Goal: Task Accomplishment & Management: Use online tool/utility

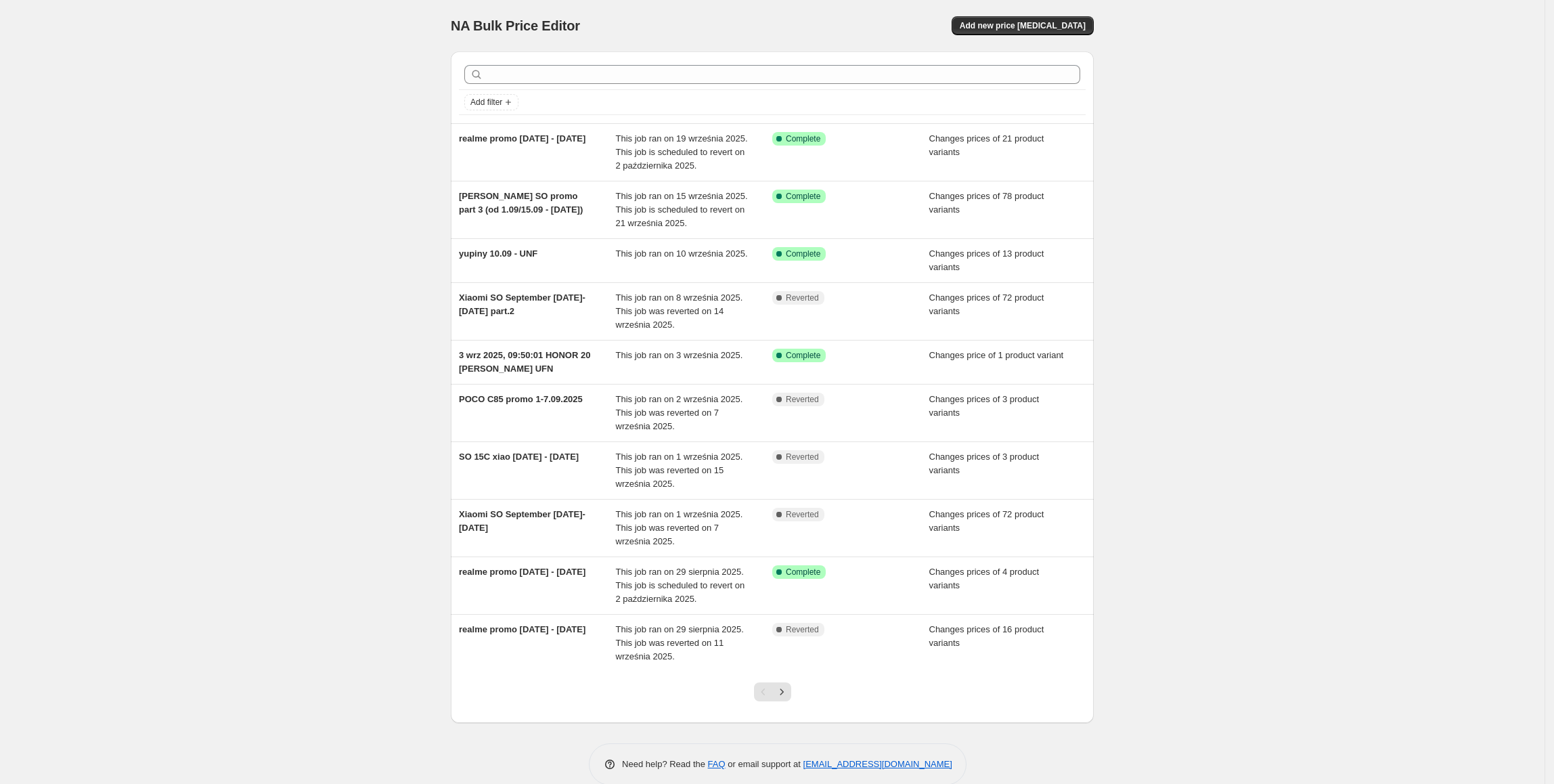
click at [1081, 14] on div "NA Bulk Price Editor. This page is ready NA Bulk Price Editor Add new price [ME…" at bounding box center [772, 25] width 643 height 51
click at [1078, 20] on button "Add new price [MEDICAL_DATA]" at bounding box center [1022, 25] width 142 height 19
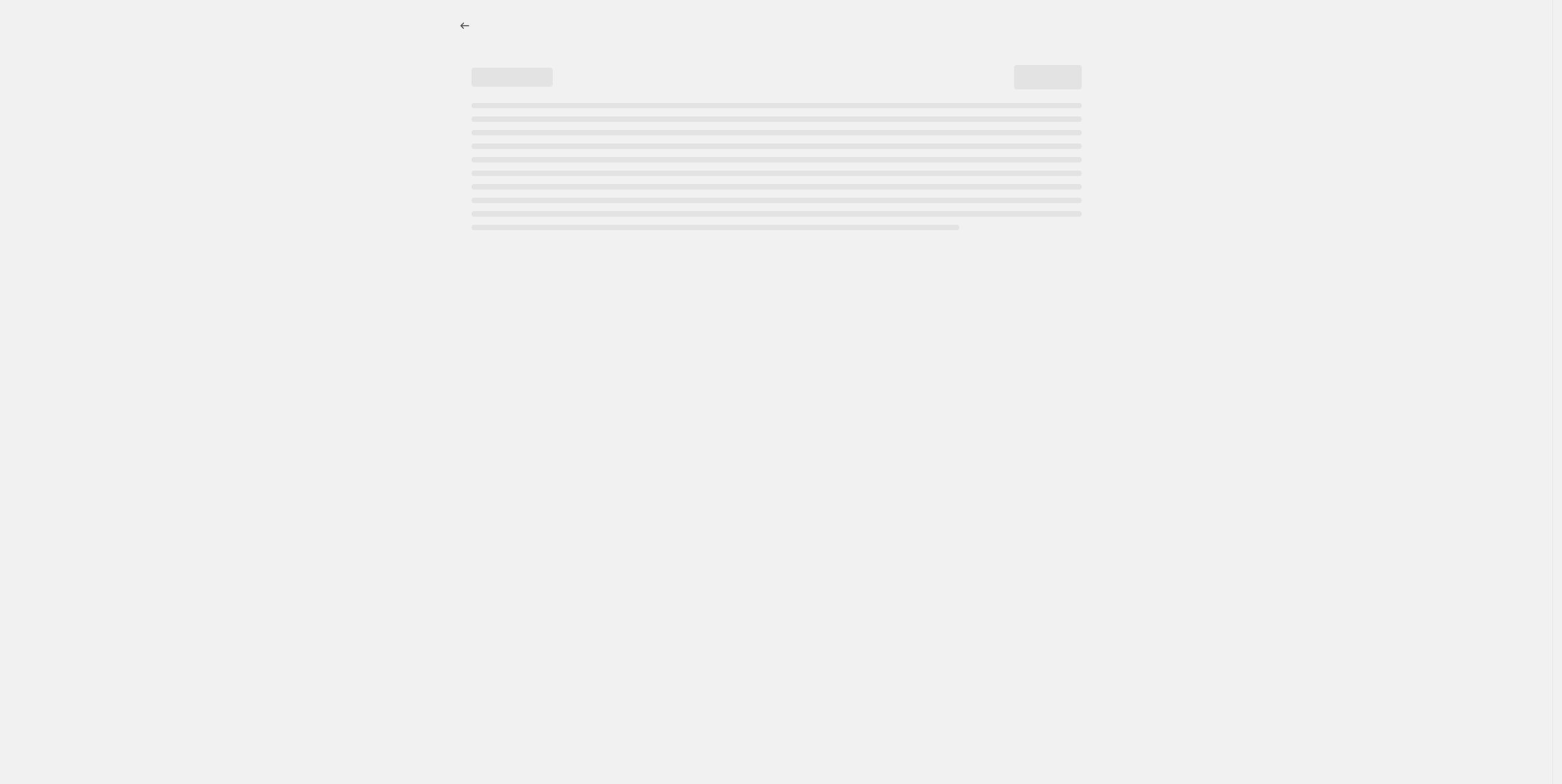
select select "percentage"
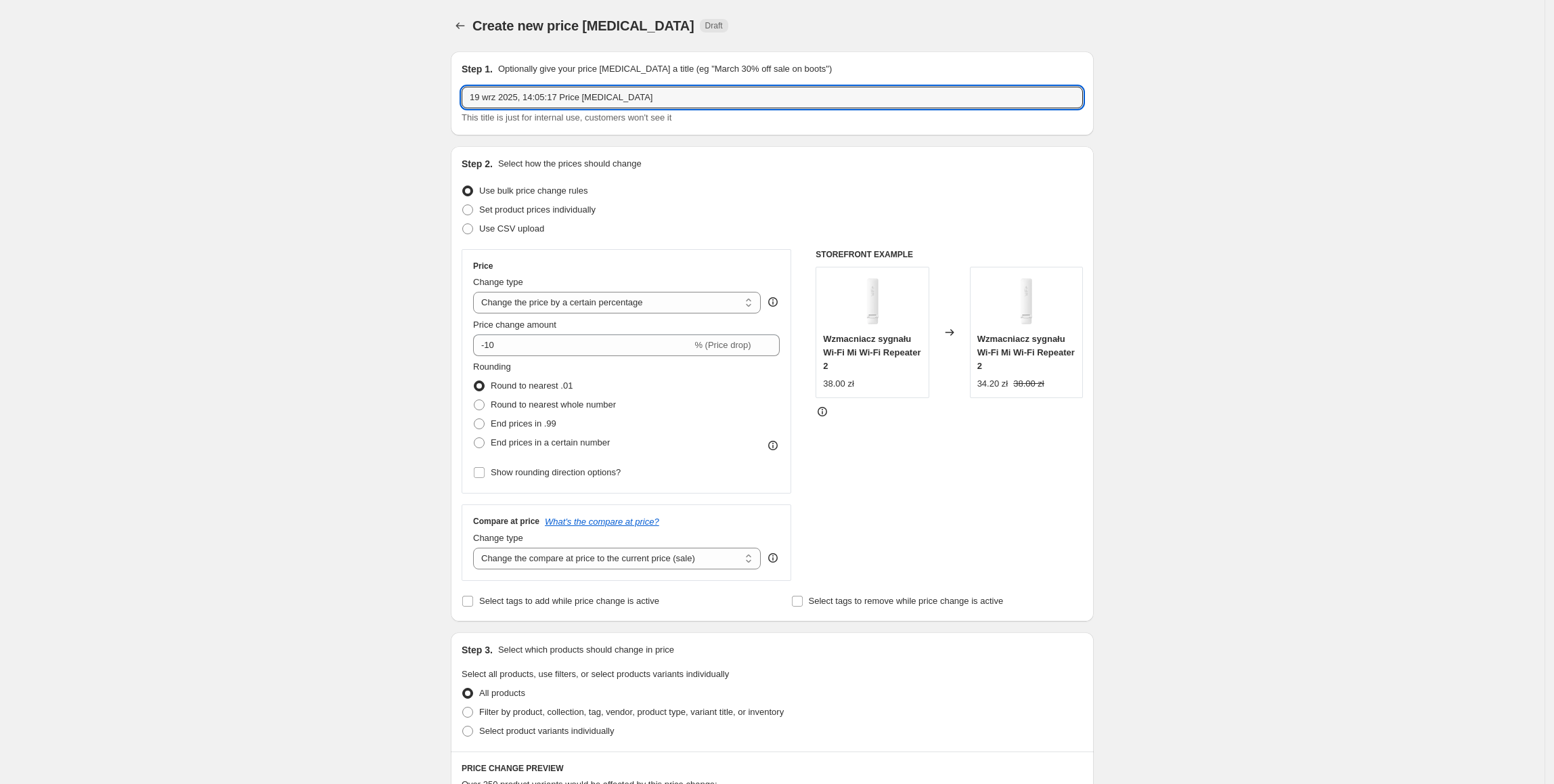
drag, startPoint x: 709, startPoint y: 101, endPoint x: 437, endPoint y: 104, distance: 272.0
click at [436, 104] on div "Create new price [MEDICAL_DATA]. This page is ready Create new price [MEDICAL_D…" at bounding box center [772, 676] width 1544 height 1353
click at [531, 96] on input "SO" at bounding box center [771, 98] width 621 height 22
type input "SO Redmi 15 [DATE] - [DATE]"
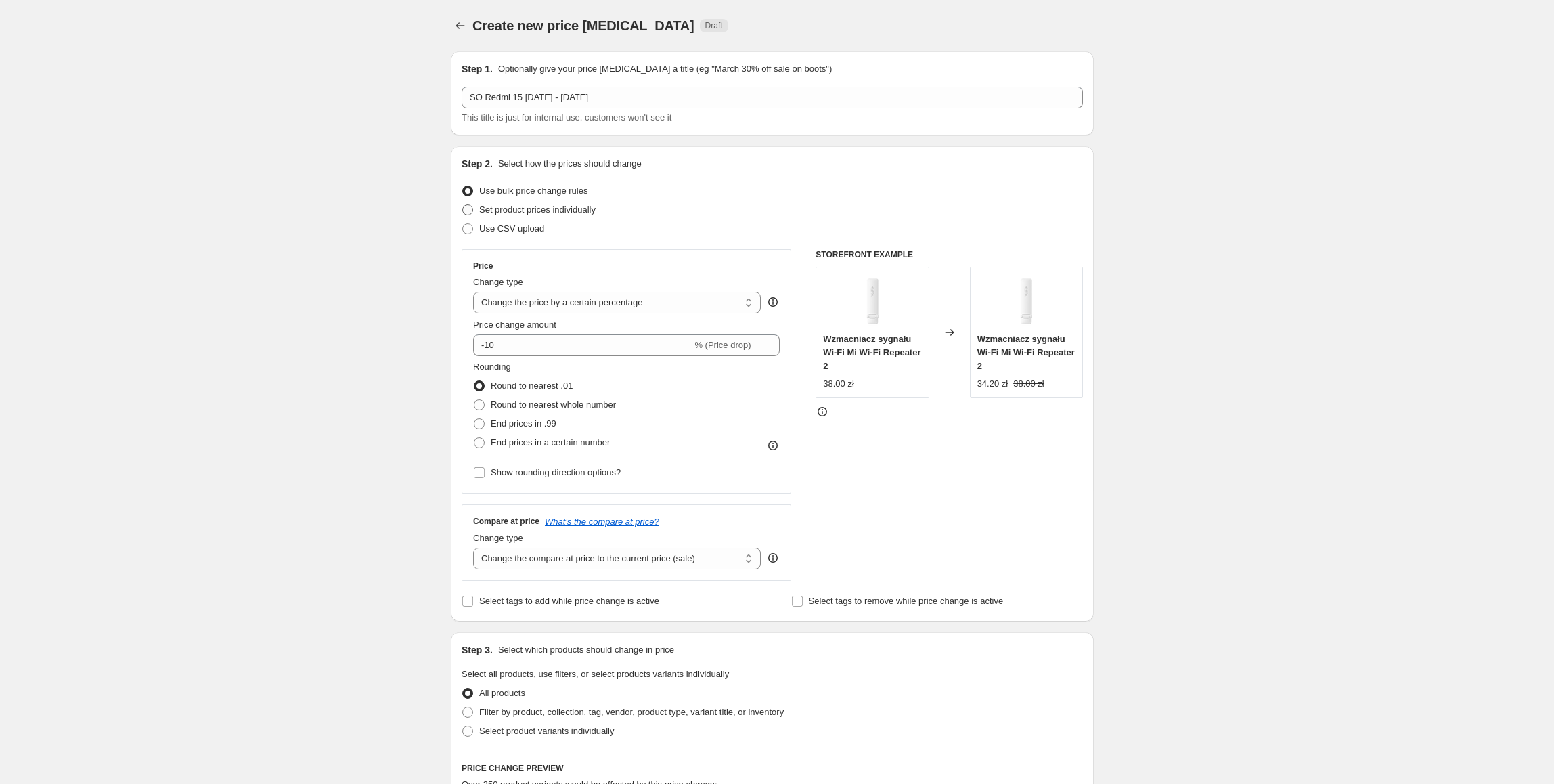
click at [545, 201] on label "Set product prices individually" at bounding box center [528, 209] width 134 height 19
click at [463, 204] on input "Set product prices individually" at bounding box center [462, 204] width 1 height 1
radio input "true"
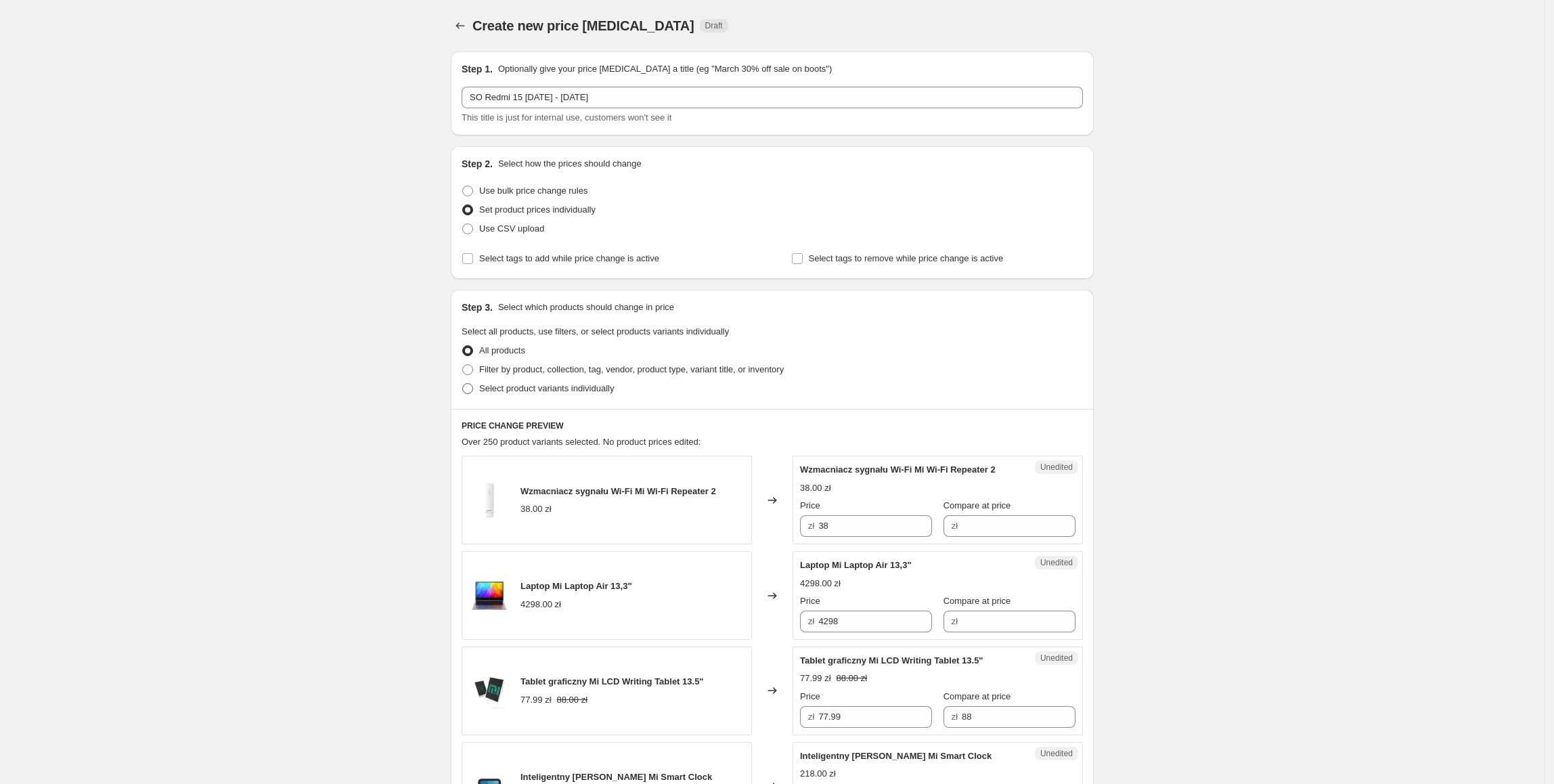
click at [528, 390] on span "Select product variants individually" at bounding box center [546, 388] width 135 height 10
click at [463, 384] on input "Select product variants individually" at bounding box center [462, 383] width 1 height 1
radio input "true"
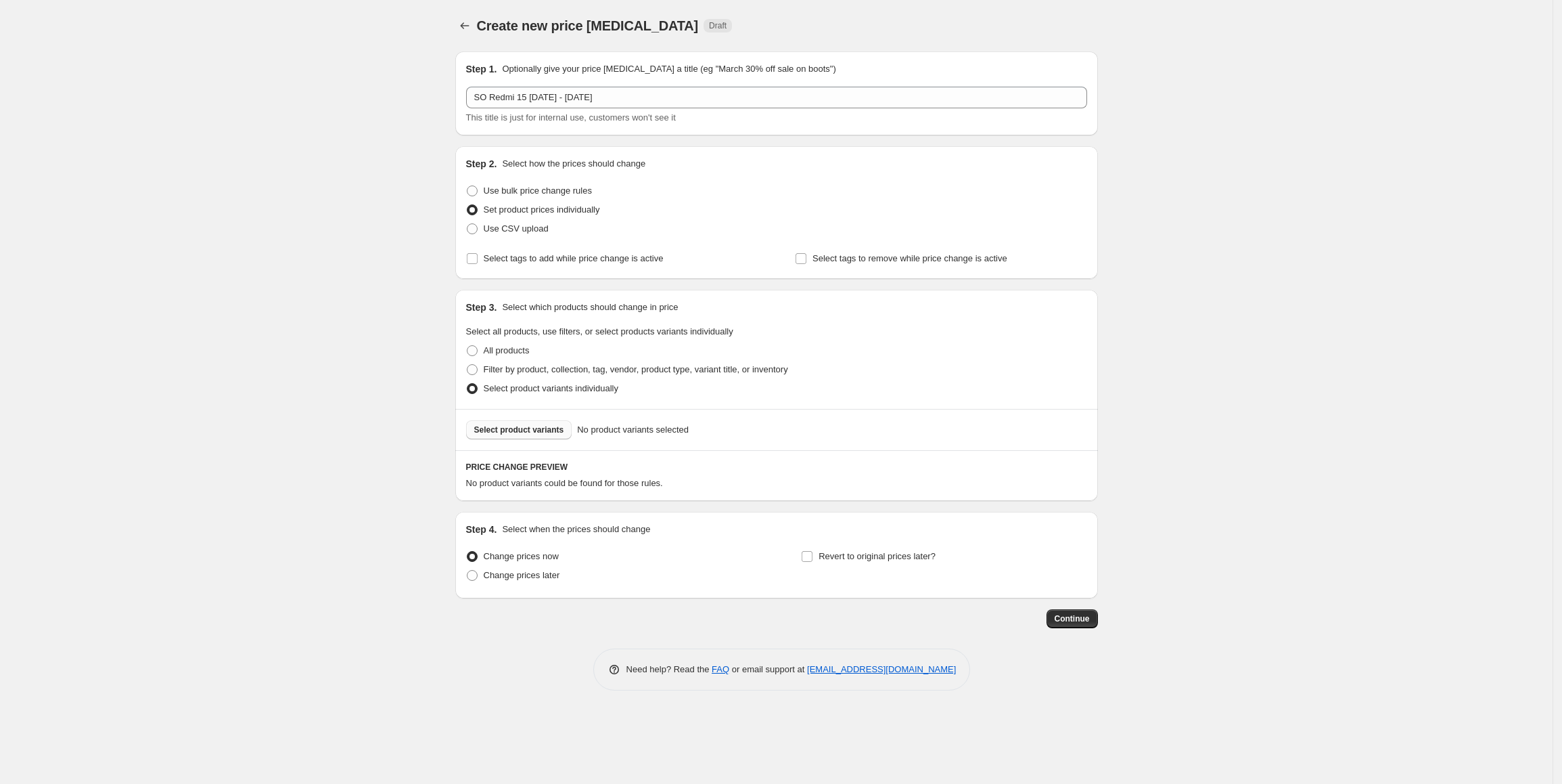
click at [535, 434] on span "Select product variants" at bounding box center [519, 429] width 90 height 11
click at [559, 434] on button "Select product variants" at bounding box center [519, 429] width 106 height 19
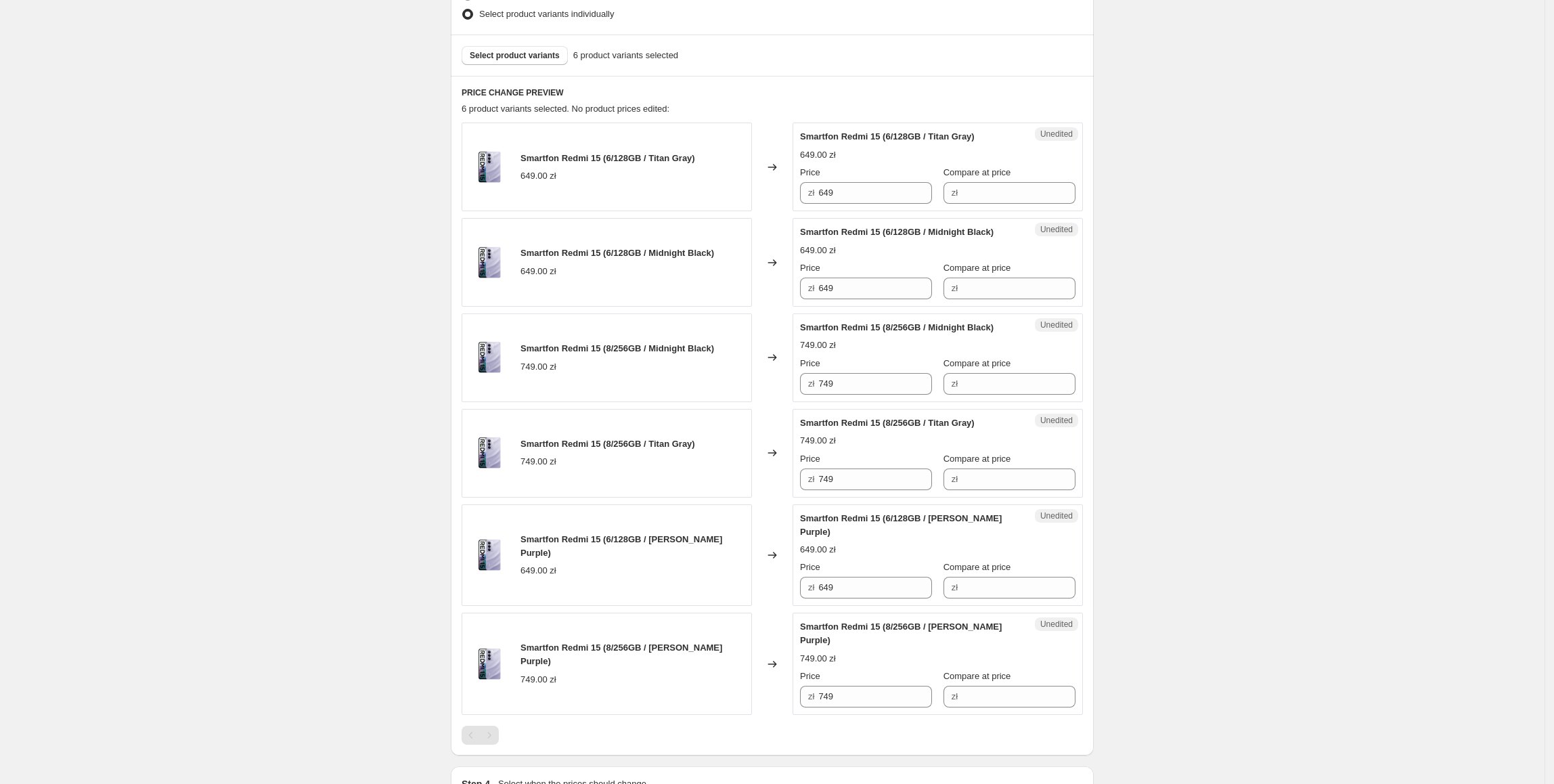
scroll to position [375, 0]
drag, startPoint x: 864, startPoint y: 191, endPoint x: 797, endPoint y: 196, distance: 67.2
click at [793, 195] on div "Smartfon Redmi 15 (6/128GB / Titan Gray) 649.00 zł Changed to Unedited Smartfon…" at bounding box center [771, 166] width 621 height 89
click at [961, 196] on input "Compare at price" at bounding box center [1018, 192] width 114 height 22
paste input "649"
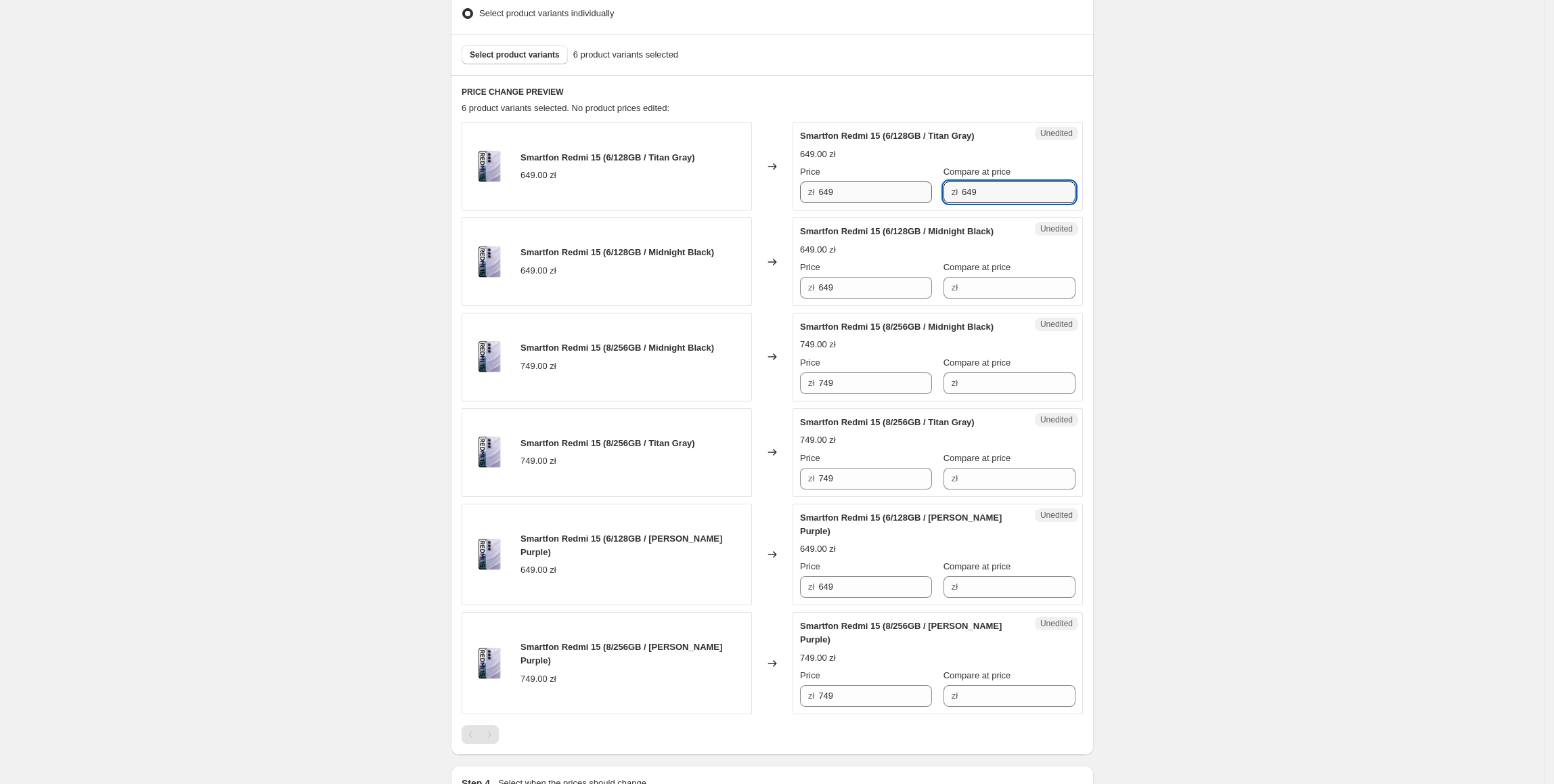
type input "649"
drag, startPoint x: 888, startPoint y: 191, endPoint x: 793, endPoint y: 195, distance: 94.8
click at [793, 195] on div "Smartfon Redmi 15 (6/128GB / Titan Gray) 649.00 zł Changed to Success Edited Sm…" at bounding box center [771, 166] width 621 height 89
type input "5"
type input "619"
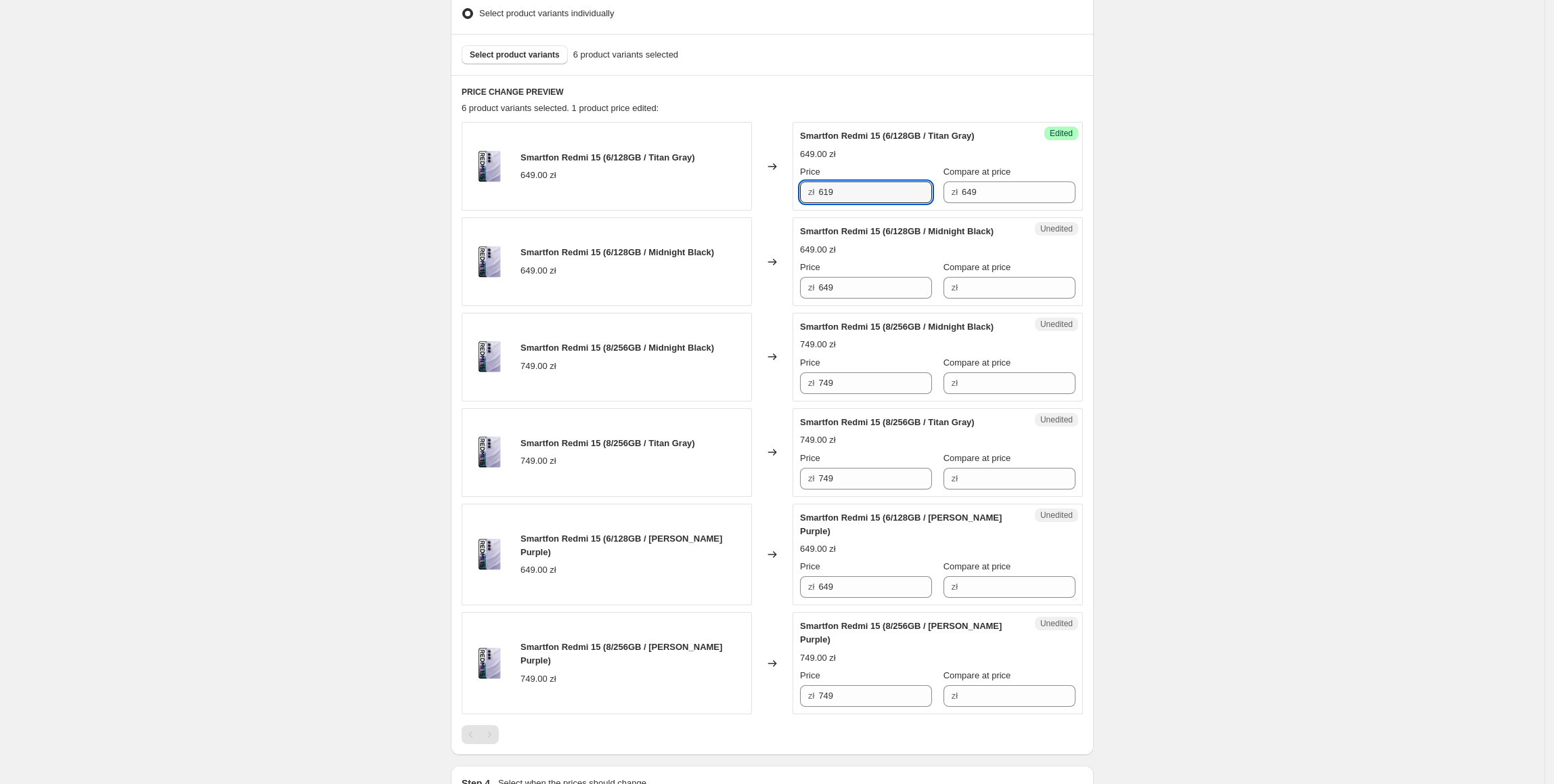
click at [1168, 252] on div "Create new price [MEDICAL_DATA]. This page is ready Create new price [MEDICAL_D…" at bounding box center [772, 294] width 1544 height 1339
drag, startPoint x: 883, startPoint y: 185, endPoint x: 717, endPoint y: 219, distance: 169.2
click at [712, 214] on div "Smartfon Redmi 15 (6/128GB / Titan Gray) 649.00 zł Changed to Success Edited Sm…" at bounding box center [771, 418] width 621 height 592
drag, startPoint x: 867, startPoint y: 287, endPoint x: 653, endPoint y: 286, distance: 213.8
click at [653, 286] on div "Smartfon Redmi 15 (6/128GB / Midnight Black) 649.00 zł Changed to Unedited Smar…" at bounding box center [771, 261] width 621 height 89
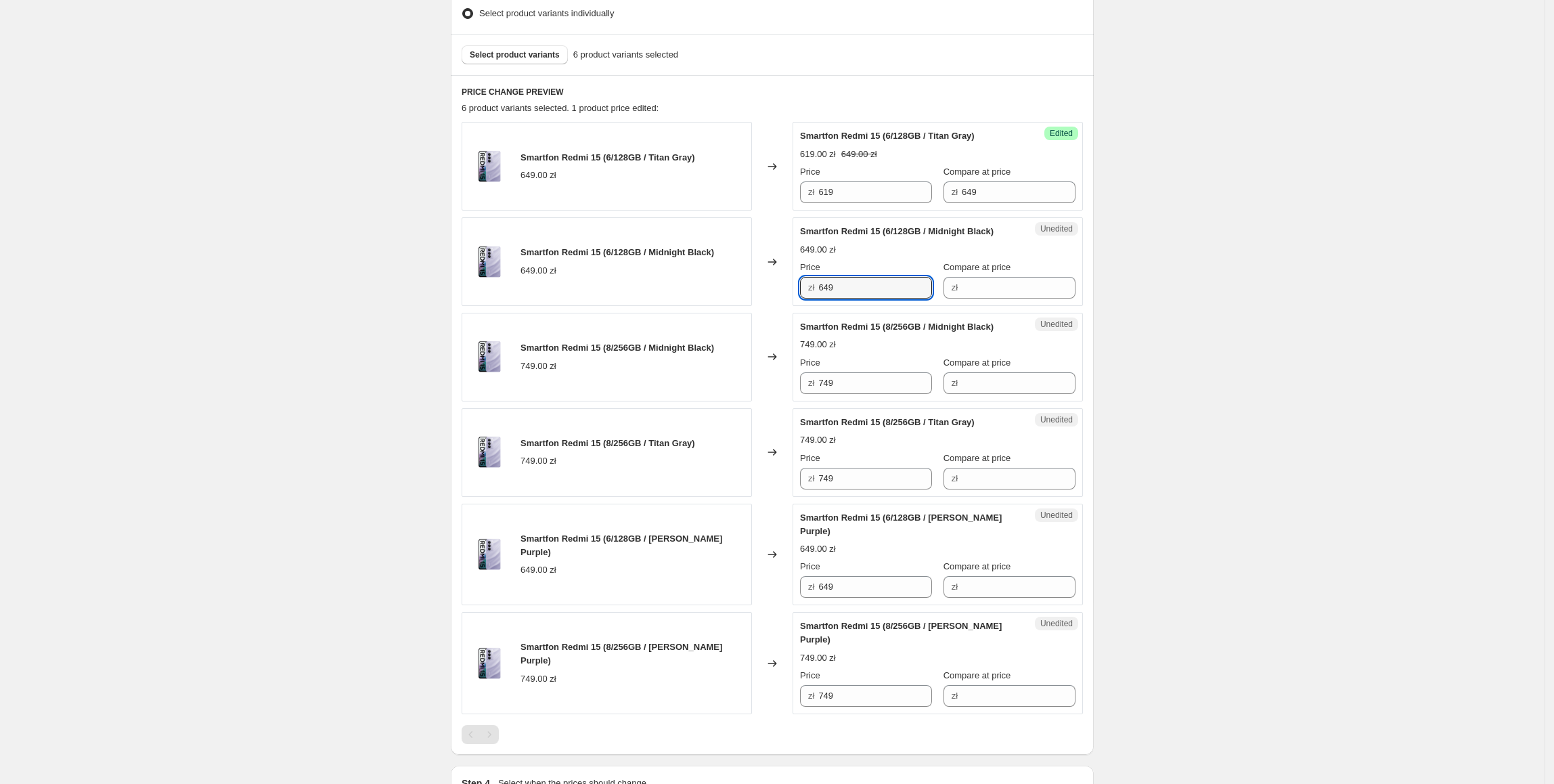
paste input "1"
type input "619"
drag, startPoint x: 882, startPoint y: 570, endPoint x: 724, endPoint y: 585, distance: 159.0
click at [724, 585] on div "Smartfon Redmi 15 (6/128GB / [PERSON_NAME] Purple) 649.00 zł Changed to Unedite…" at bounding box center [771, 554] width 621 height 102
paste input "1"
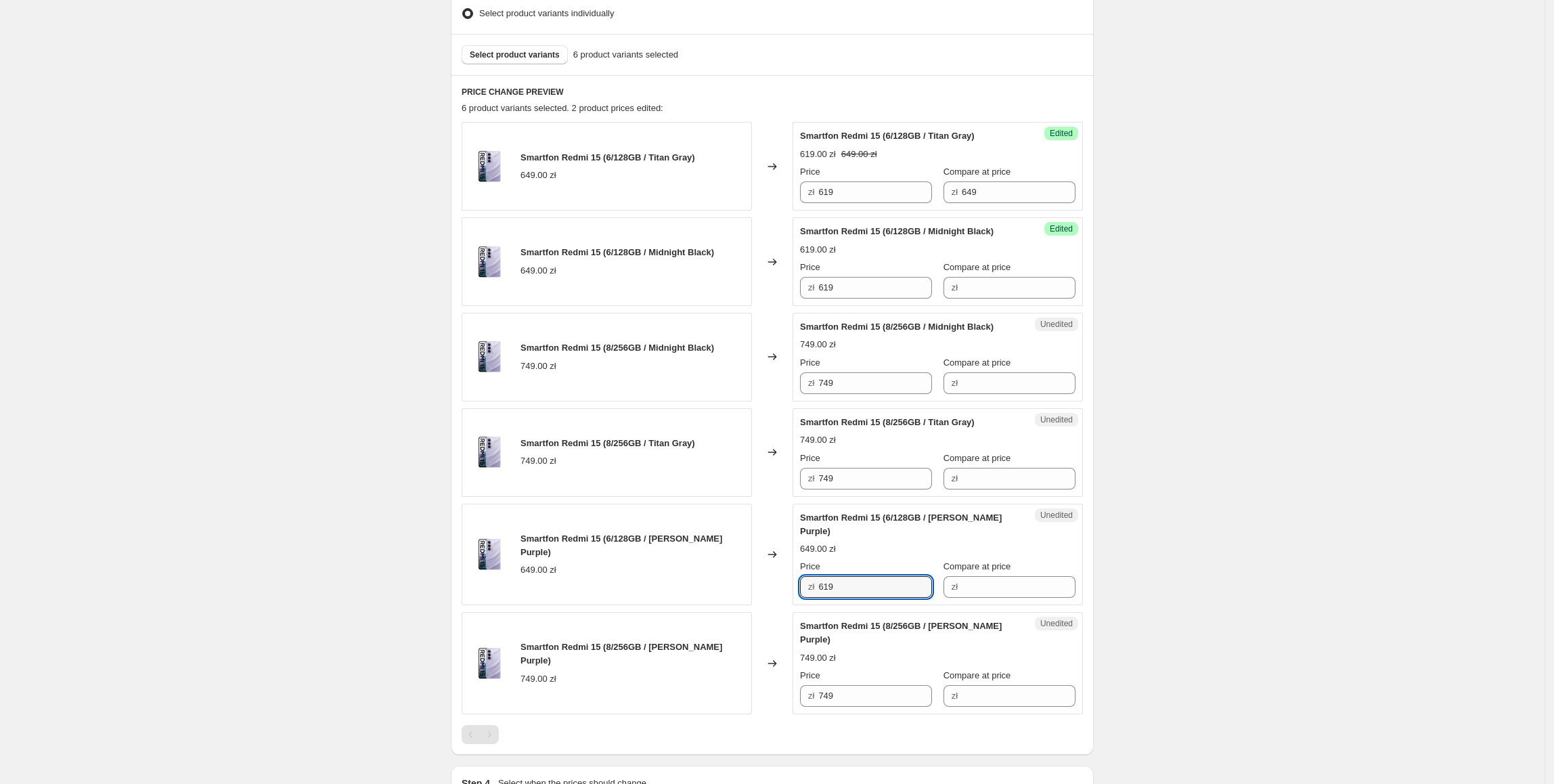
type input "619"
click at [723, 577] on div "Smartfon Redmi 15 (6/128GB / [PERSON_NAME] Purple) 649.00 zł" at bounding box center [606, 554] width 290 height 102
click at [1022, 180] on div "Compare at price zł 649" at bounding box center [1009, 184] width 132 height 38
drag, startPoint x: 1012, startPoint y: 190, endPoint x: 848, endPoint y: 194, distance: 163.8
click at [845, 190] on div "Price zł 619 Compare at price zł 649" at bounding box center [937, 184] width 275 height 38
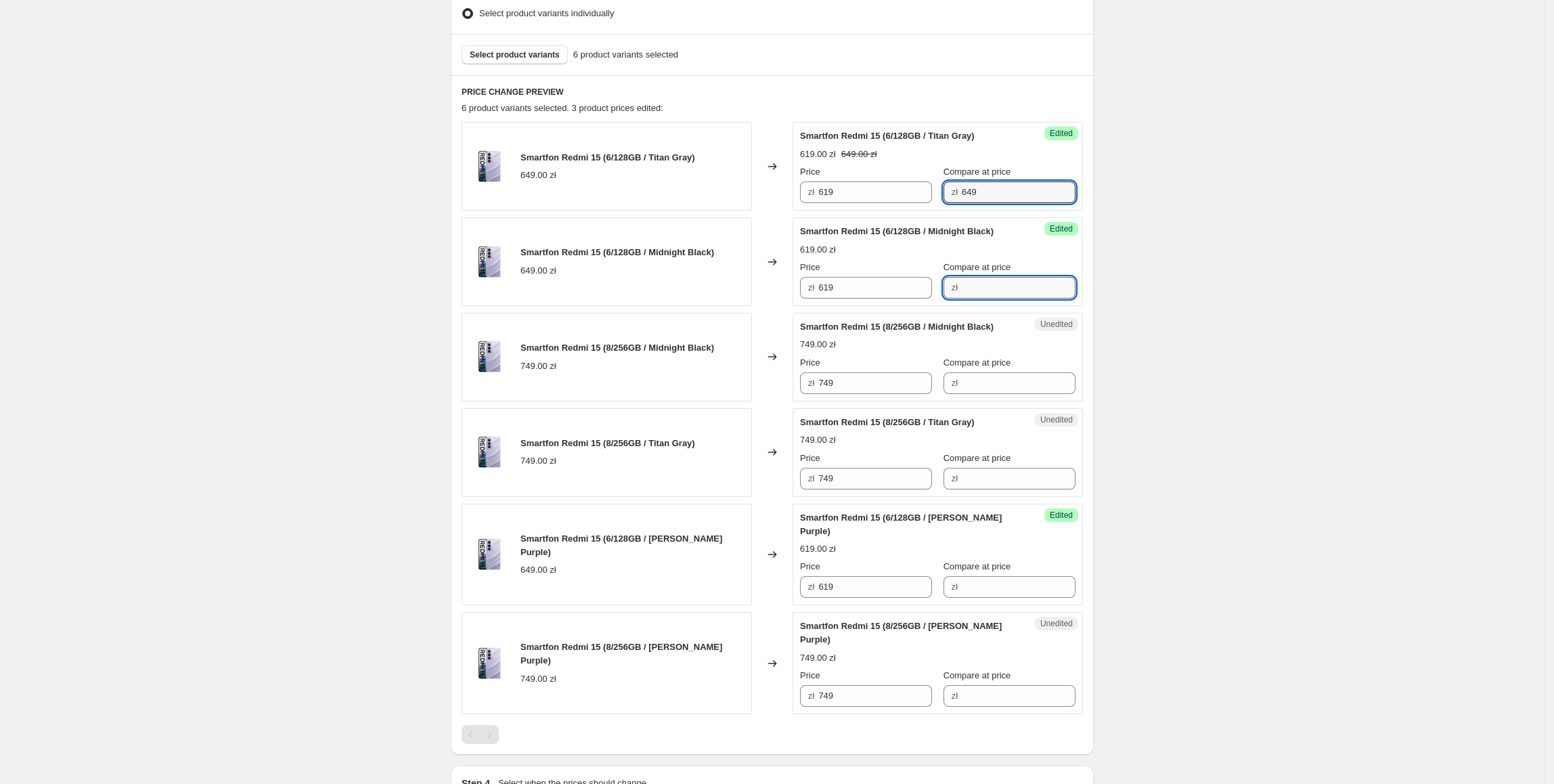
click at [988, 290] on input "Compare at price" at bounding box center [1018, 288] width 114 height 22
paste input "649"
type input "649"
click at [1010, 560] on div "Compare at price" at bounding box center [1009, 567] width 132 height 14
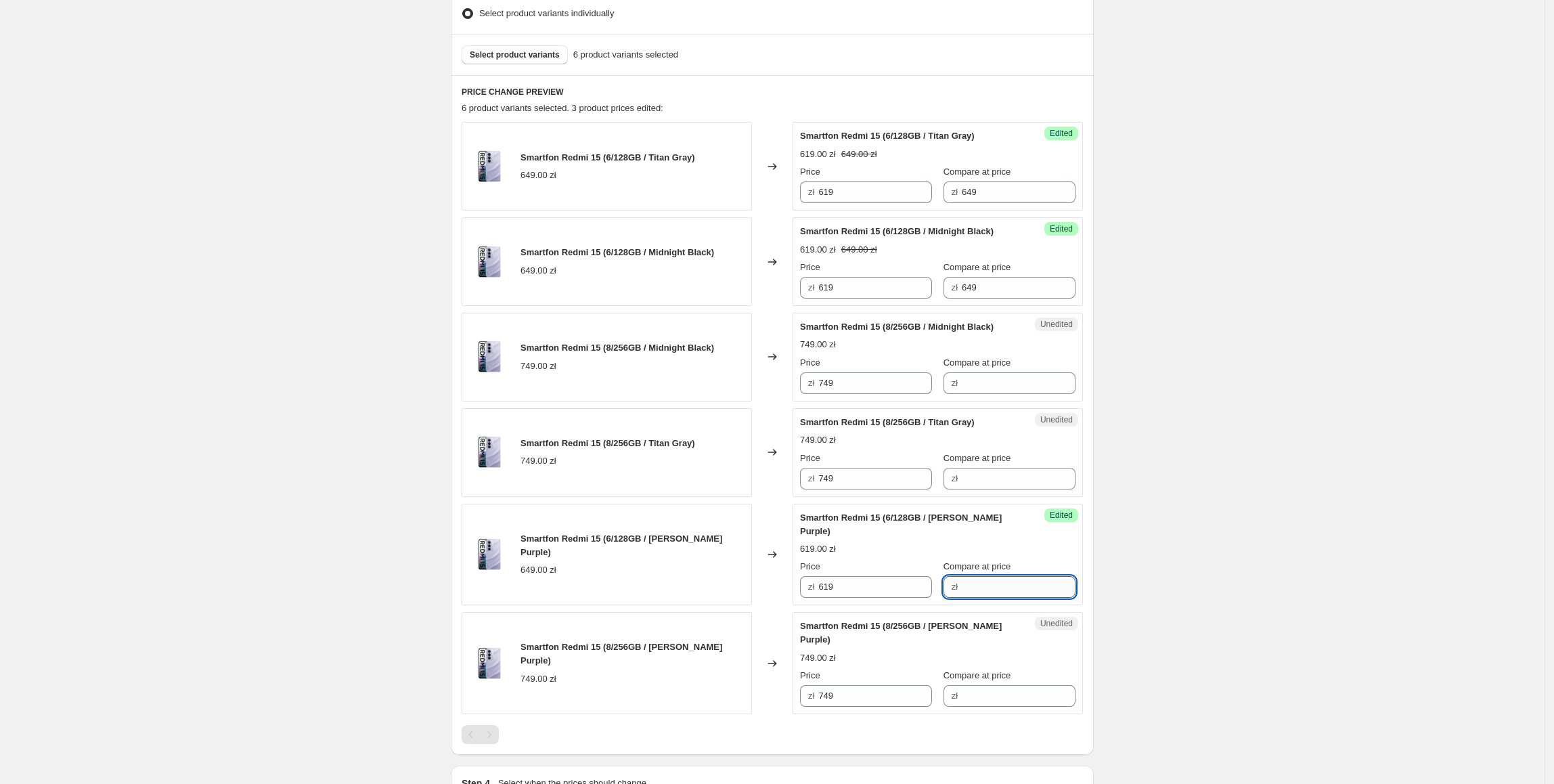
click at [1020, 576] on input "Compare at price" at bounding box center [1018, 587] width 114 height 22
paste input "649"
type input "649"
click at [1236, 382] on div "Create new price [MEDICAL_DATA]. This page is ready Create new price [MEDICAL_D…" at bounding box center [772, 294] width 1544 height 1339
drag, startPoint x: 884, startPoint y: 388, endPoint x: 805, endPoint y: 379, distance: 79.0
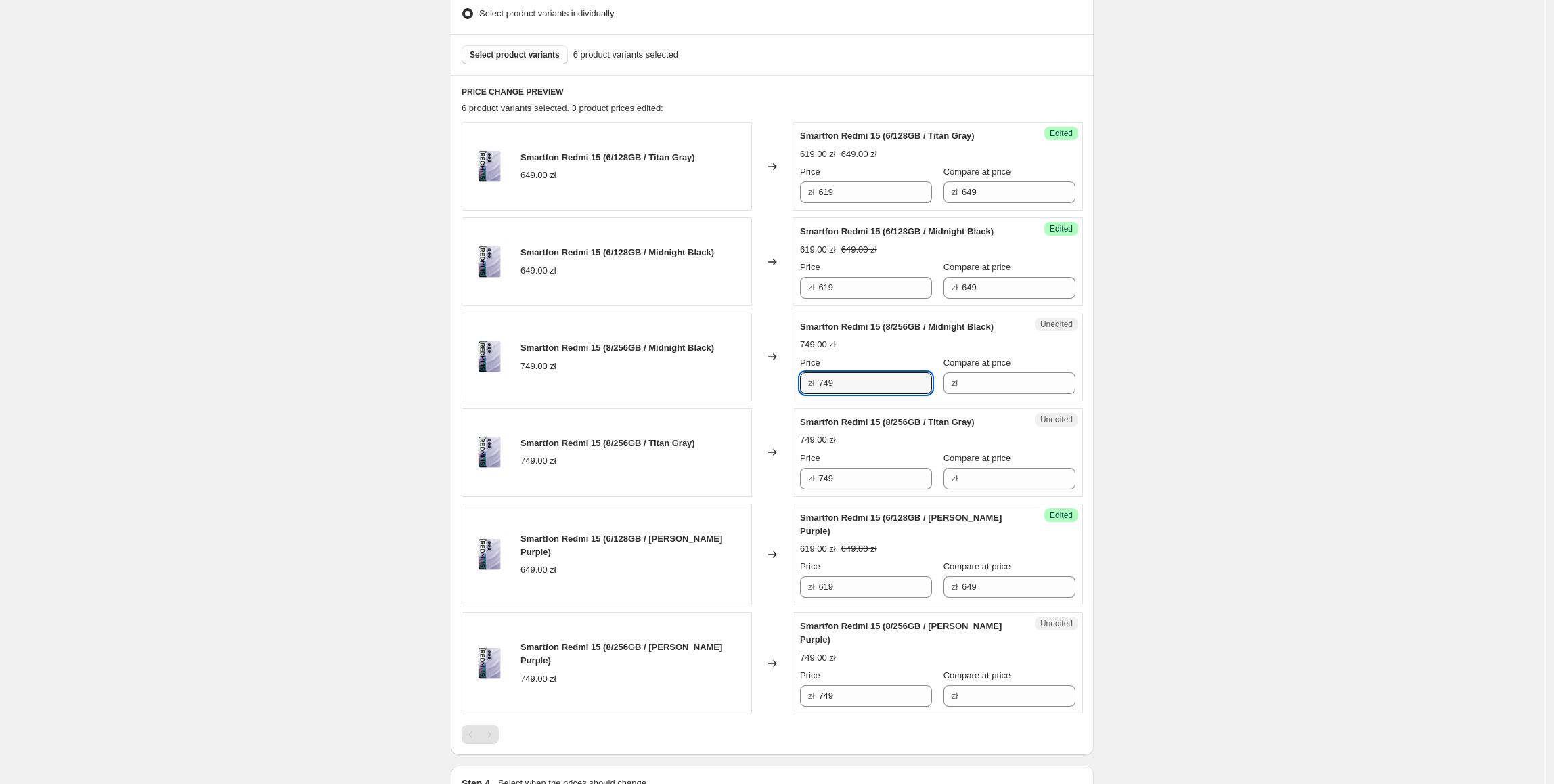
click at [805, 379] on div "zł 749" at bounding box center [866, 383] width 132 height 22
click at [1007, 379] on input "Compare at price" at bounding box center [1018, 383] width 114 height 22
paste input "749"
type input "749"
drag, startPoint x: 861, startPoint y: 386, endPoint x: 779, endPoint y: 390, distance: 82.0
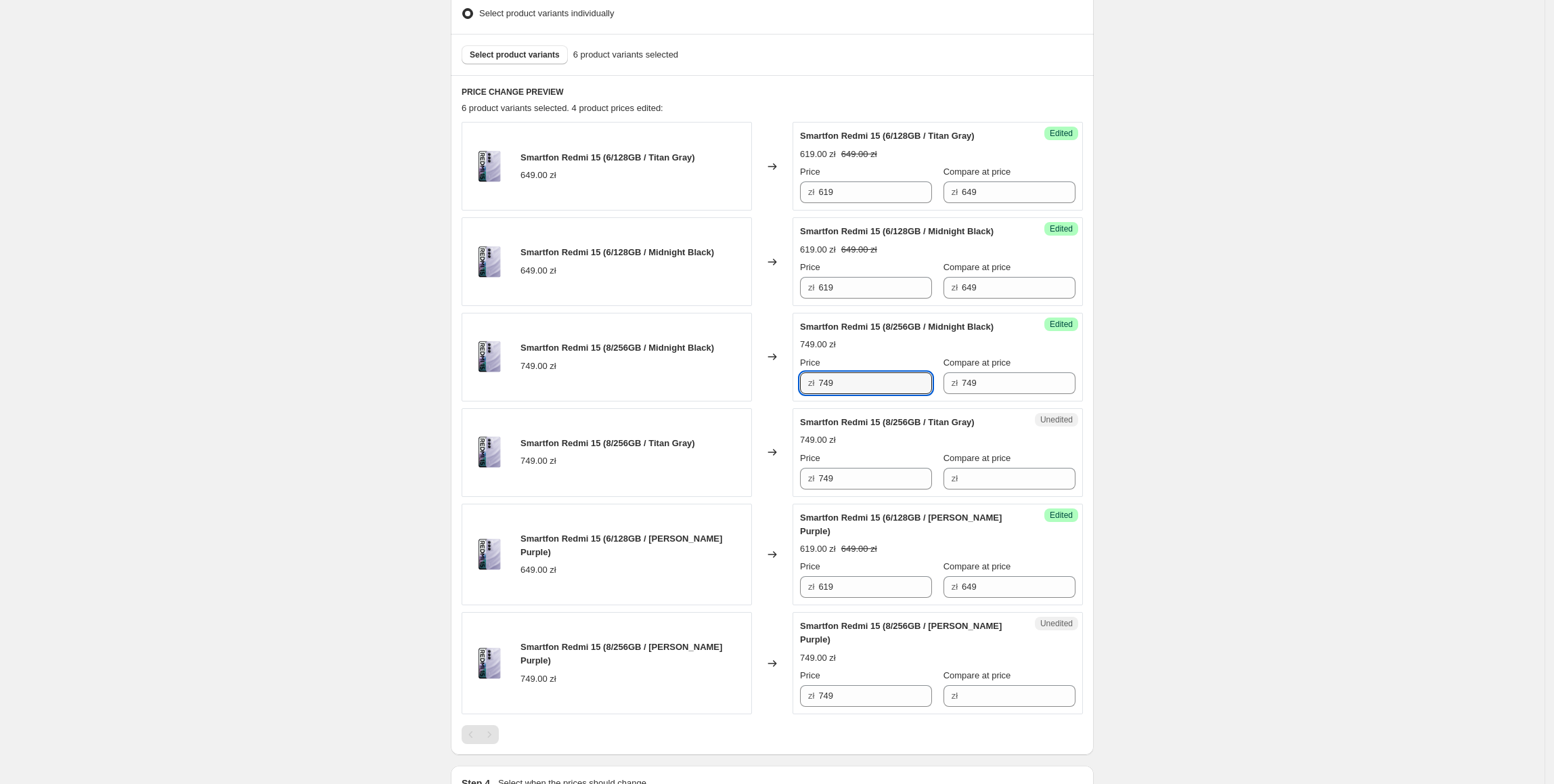
click at [779, 390] on div "Smartfon Redmi 15 (8/256GB / Midnight Black) 749.00 zł Changed to Success Edite…" at bounding box center [771, 357] width 621 height 89
type input "699"
click at [1223, 352] on div "Create new price [MEDICAL_DATA]. This page is ready Create new price [MEDICAL_D…" at bounding box center [772, 294] width 1544 height 1339
drag, startPoint x: 899, startPoint y: 385, endPoint x: 634, endPoint y: 396, distance: 265.5
click at [634, 396] on div "Smartfon Redmi 15 (8/256GB / Midnight Black) 749.00 zł Changed to Success Edite…" at bounding box center [771, 357] width 621 height 89
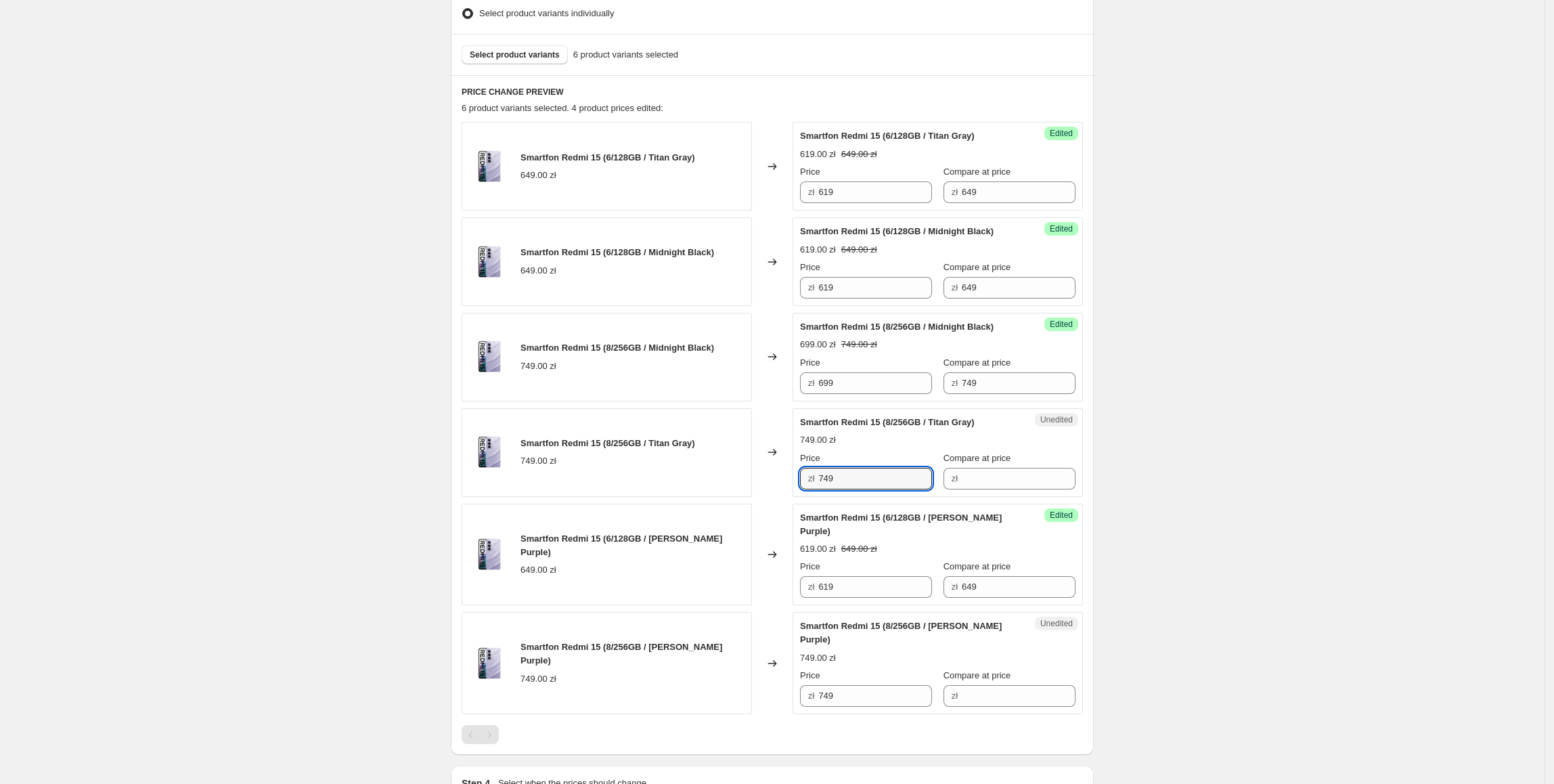
drag, startPoint x: 835, startPoint y: 479, endPoint x: 802, endPoint y: 487, distance: 33.5
click at [802, 487] on div "Unedited Smartfon Redmi 15 (8/256GB / Titan Gray) 749.00 zł Price zł 749 Compar…" at bounding box center [937, 452] width 290 height 89
paste input "69"
type input "699"
drag, startPoint x: 843, startPoint y: 671, endPoint x: 742, endPoint y: 658, distance: 102.3
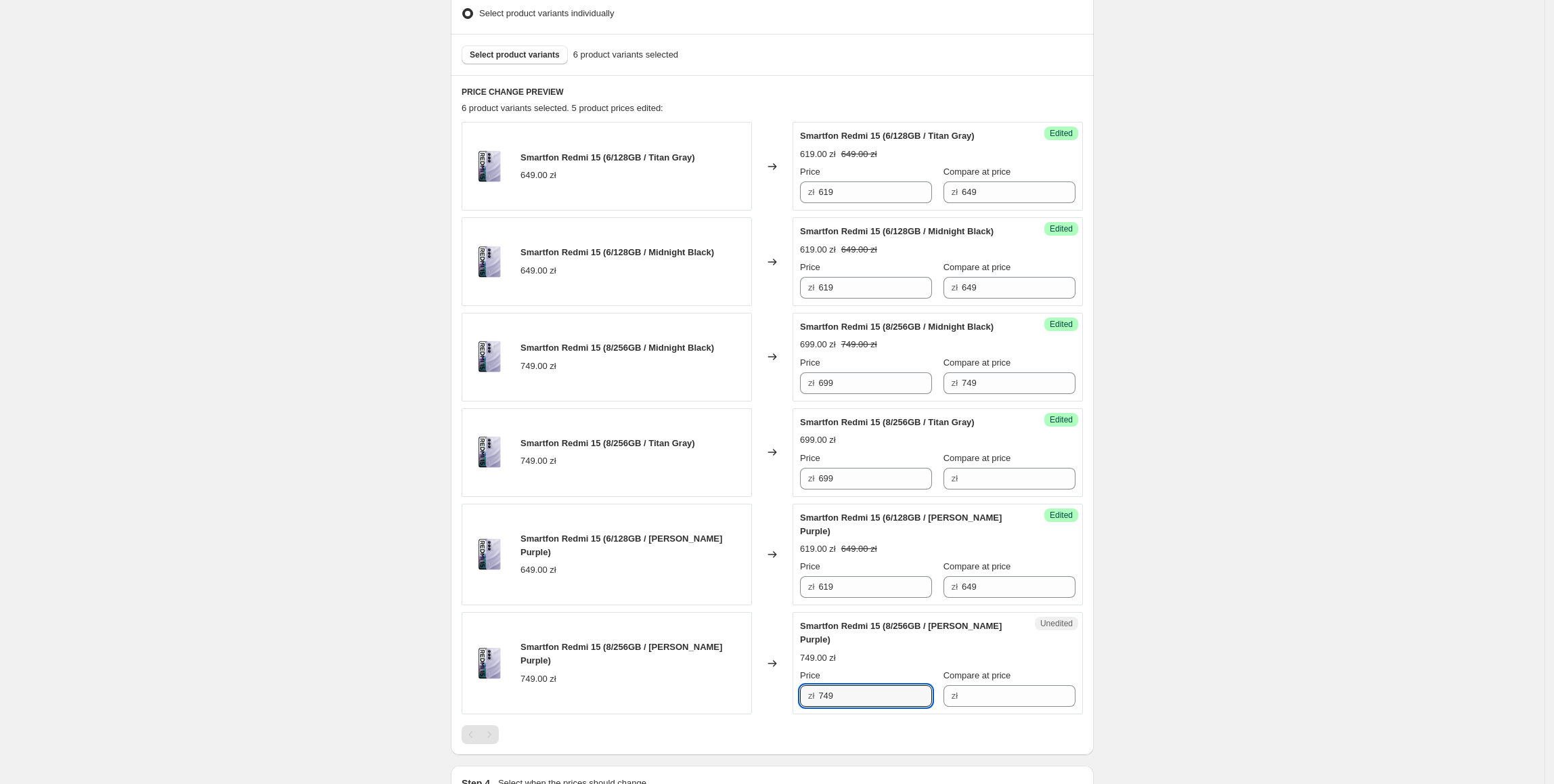
click at [748, 661] on div "Smartfon Redmi 15 (8/256GB / [PERSON_NAME] Purple) 749.00 zł Changed to Unedite…" at bounding box center [771, 663] width 621 height 102
paste input "69"
type input "699"
drag, startPoint x: 694, startPoint y: 537, endPoint x: 701, endPoint y: 530, distance: 10.1
click at [694, 537] on span "Smartfon Redmi 15 (6/128GB / [PERSON_NAME] Purple)" at bounding box center [621, 545] width 202 height 24
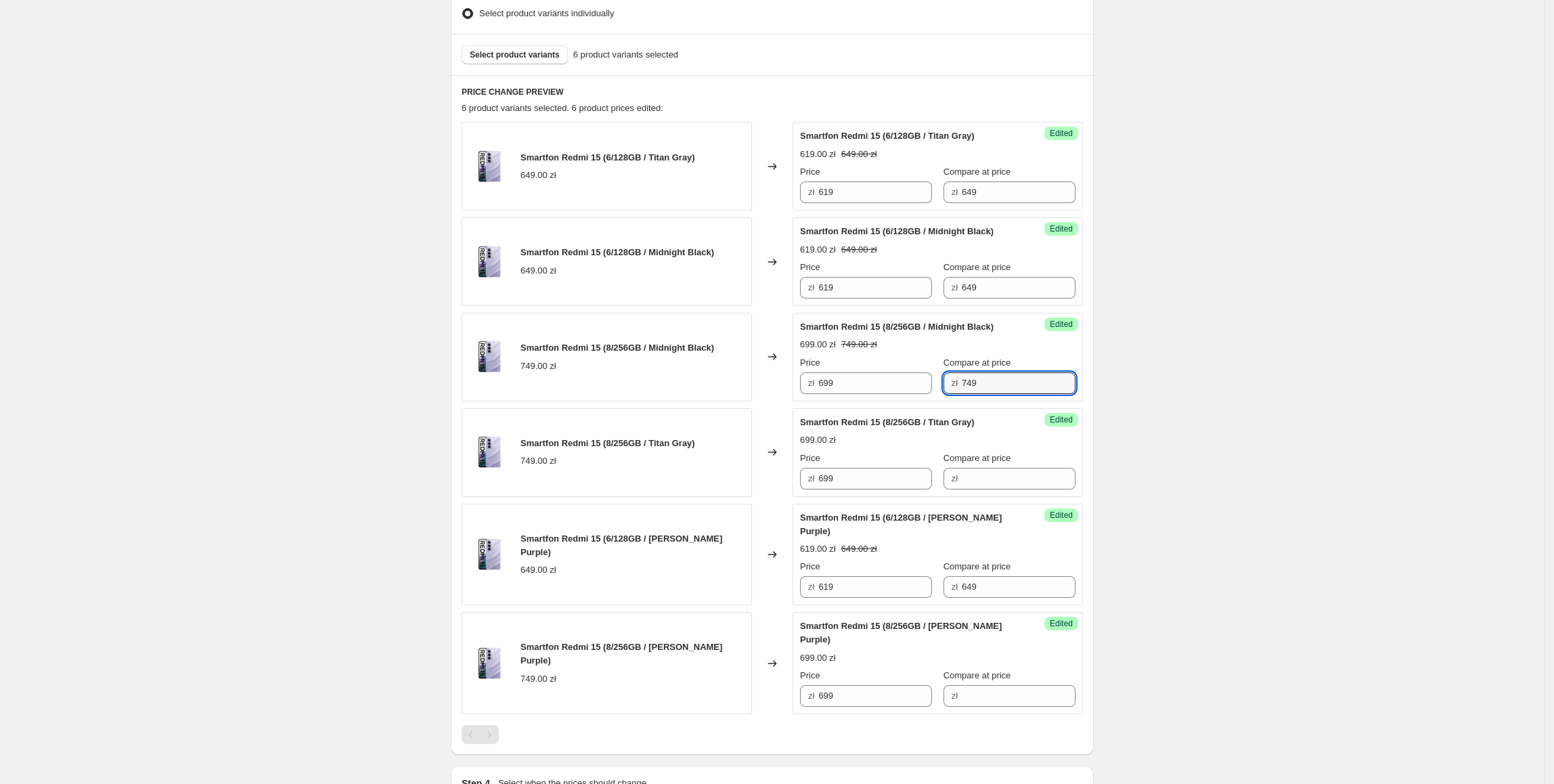
drag, startPoint x: 1000, startPoint y: 373, endPoint x: 945, endPoint y: 401, distance: 61.4
click at [932, 378] on div "Price zł 699 Compare at price zł 749" at bounding box center [937, 375] width 275 height 38
click at [987, 474] on input "Compare at price" at bounding box center [1018, 479] width 114 height 22
paste input "749"
type input "749"
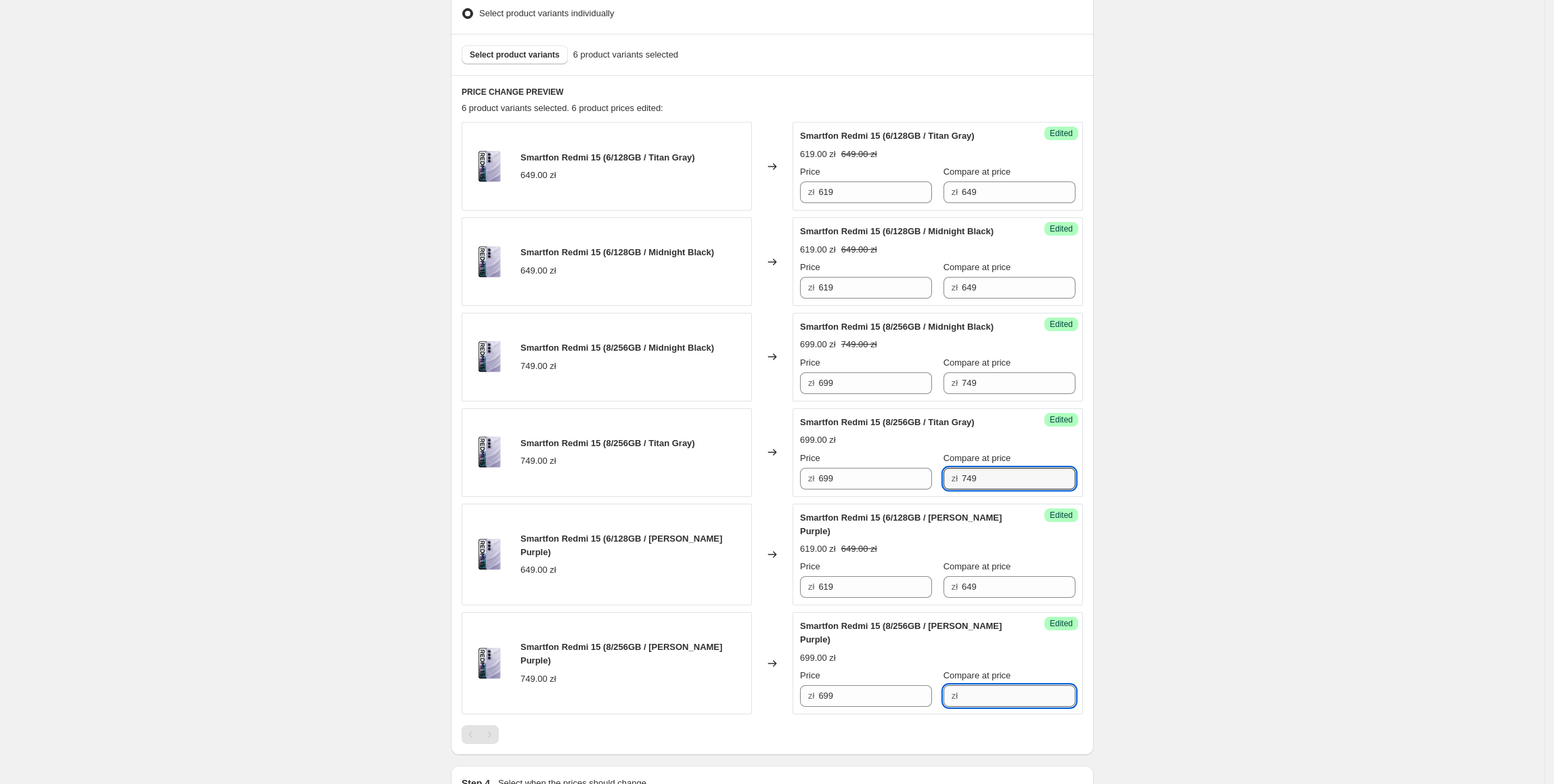
click at [982, 685] on input "Compare at price" at bounding box center [1018, 696] width 114 height 22
paste input "749"
type input "749"
click at [1278, 395] on div "Create new price [MEDICAL_DATA]. This page is ready Create new price [MEDICAL_D…" at bounding box center [772, 294] width 1544 height 1339
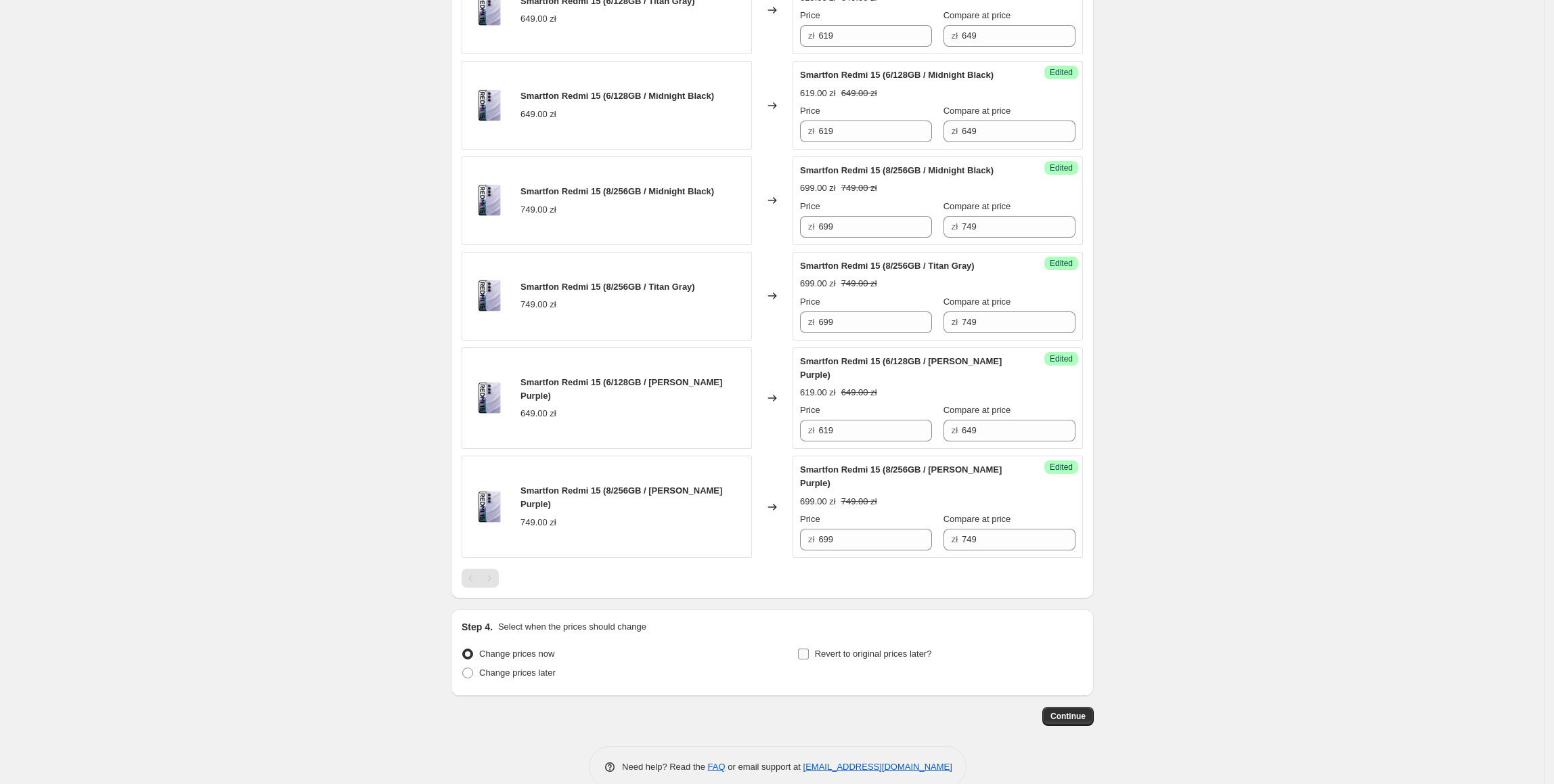
click at [903, 648] on span "Revert to original prices later?" at bounding box center [873, 653] width 117 height 10
click at [809, 648] on input "Revert to original prices later?" at bounding box center [803, 653] width 11 height 11
checkbox input "true"
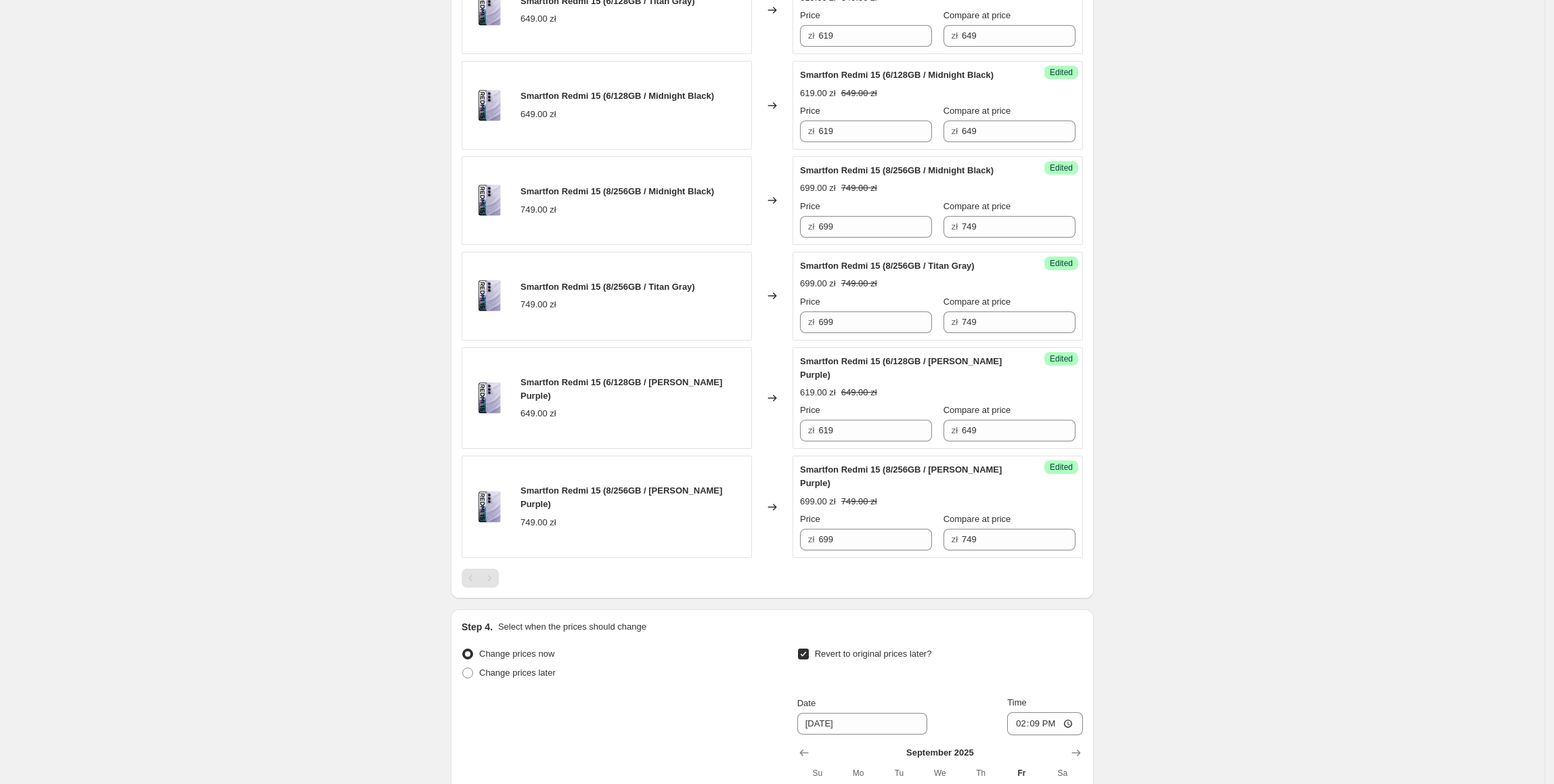
scroll to position [763, 0]
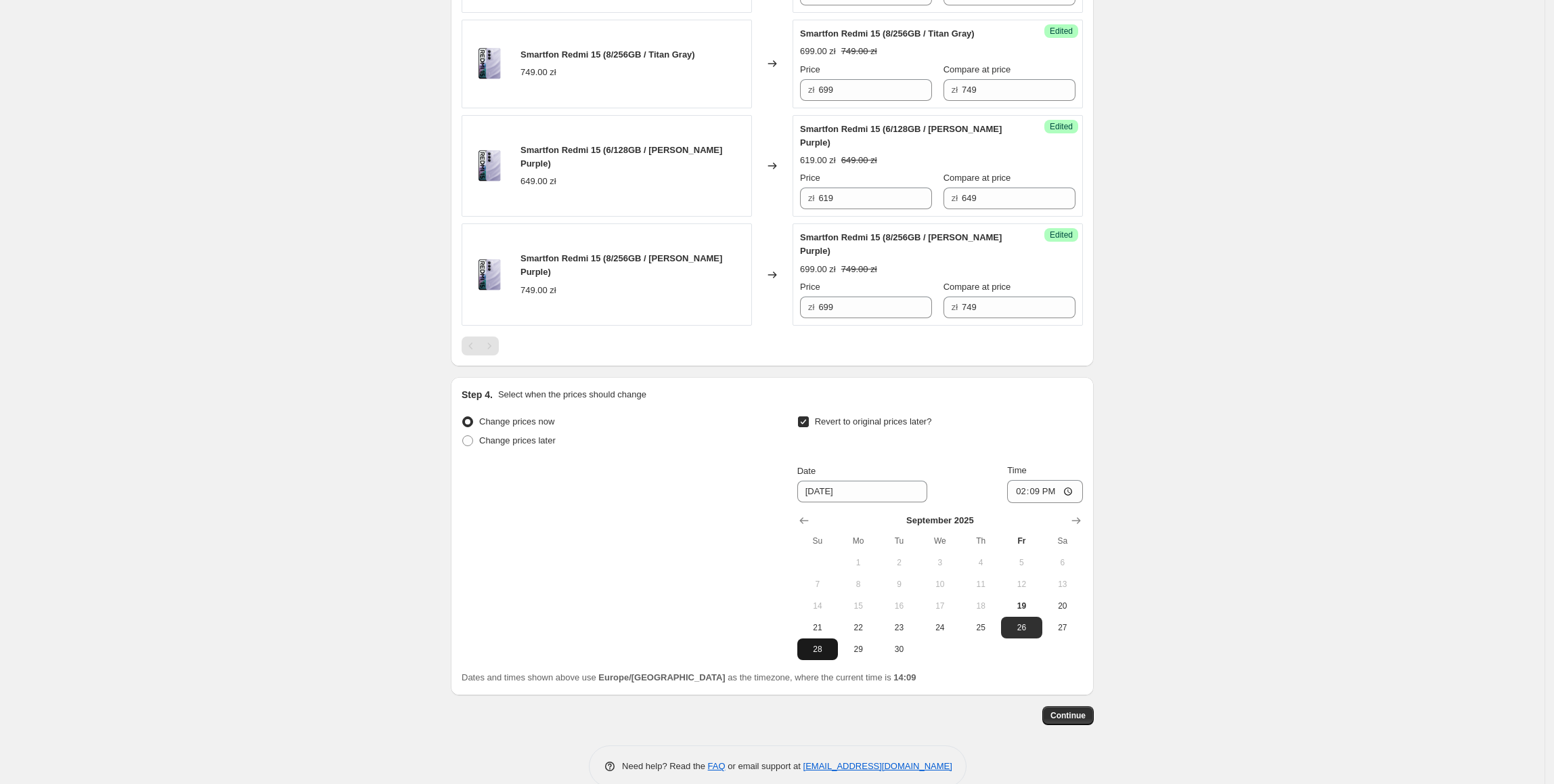
click at [823, 638] on button "28" at bounding box center [817, 649] width 41 height 22
type input "[DATE]"
click at [1046, 480] on input "14:09" at bounding box center [1045, 491] width 76 height 23
type input "23:55"
click at [1168, 458] on div "Create new price [MEDICAL_DATA]. This page is ready Create new price [MEDICAL_D…" at bounding box center [772, 22] width 1544 height 1570
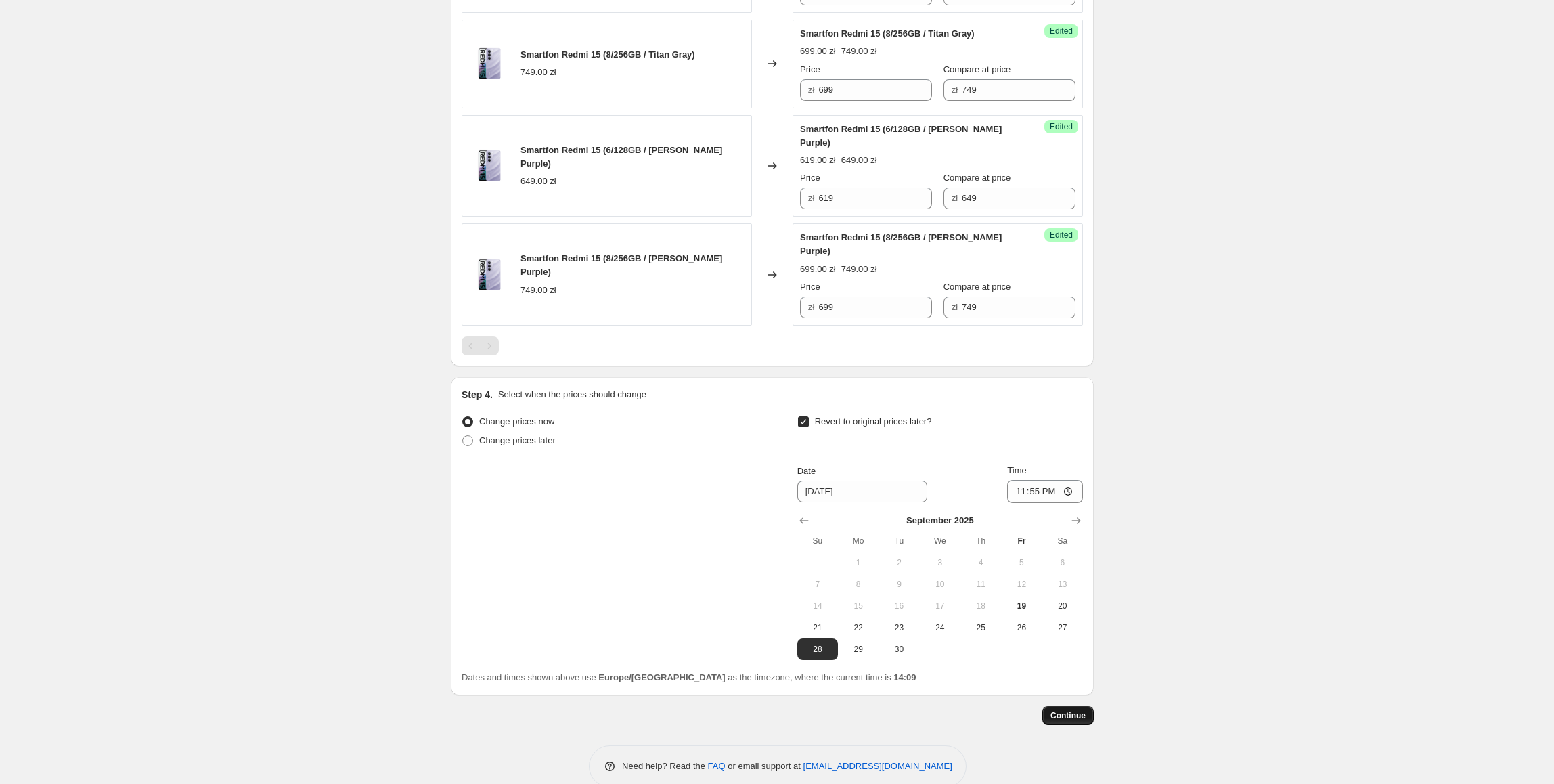
click at [1073, 706] on button "Continue" at bounding box center [1067, 715] width 51 height 19
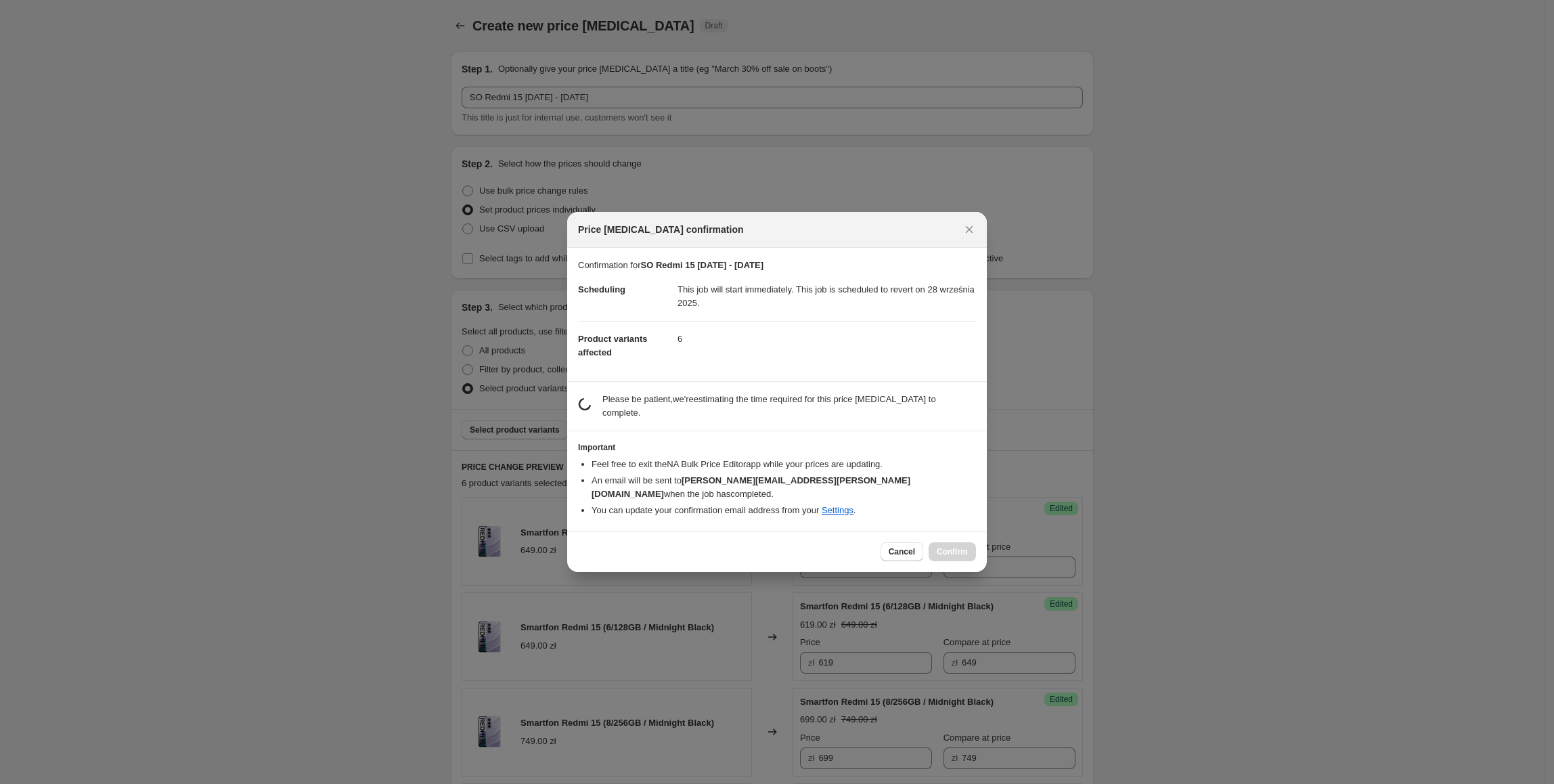
scroll to position [0, 0]
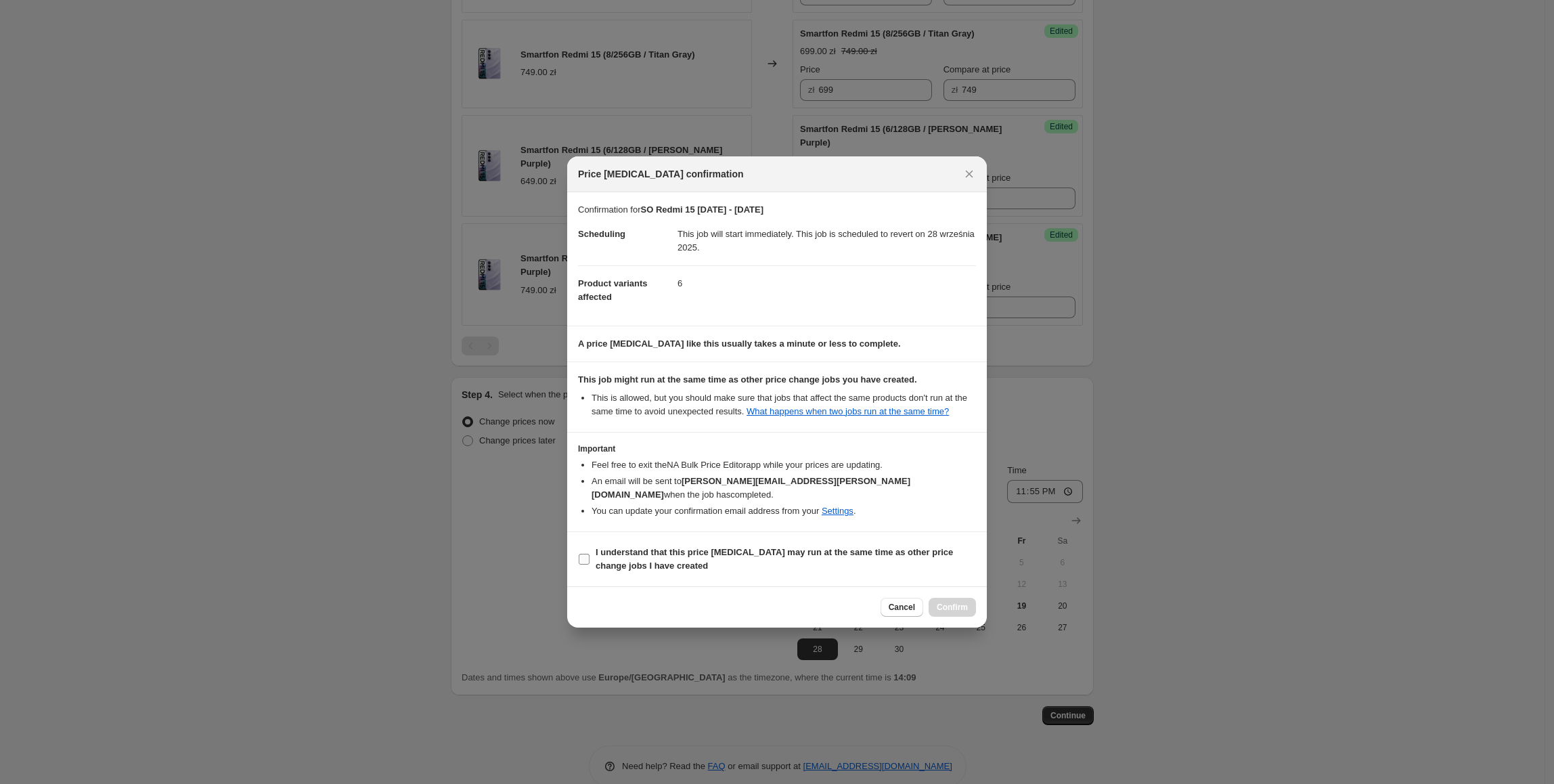
click at [769, 553] on span "I understand that this price [MEDICAL_DATA] may run at the same time as other p…" at bounding box center [785, 558] width 380 height 27
click at [589, 553] on input "I understand that this price [MEDICAL_DATA] may run at the same time as other p…" at bounding box center [584, 558] width 11 height 11
checkbox input "true"
click at [932, 601] on button "Confirm" at bounding box center [951, 606] width 47 height 19
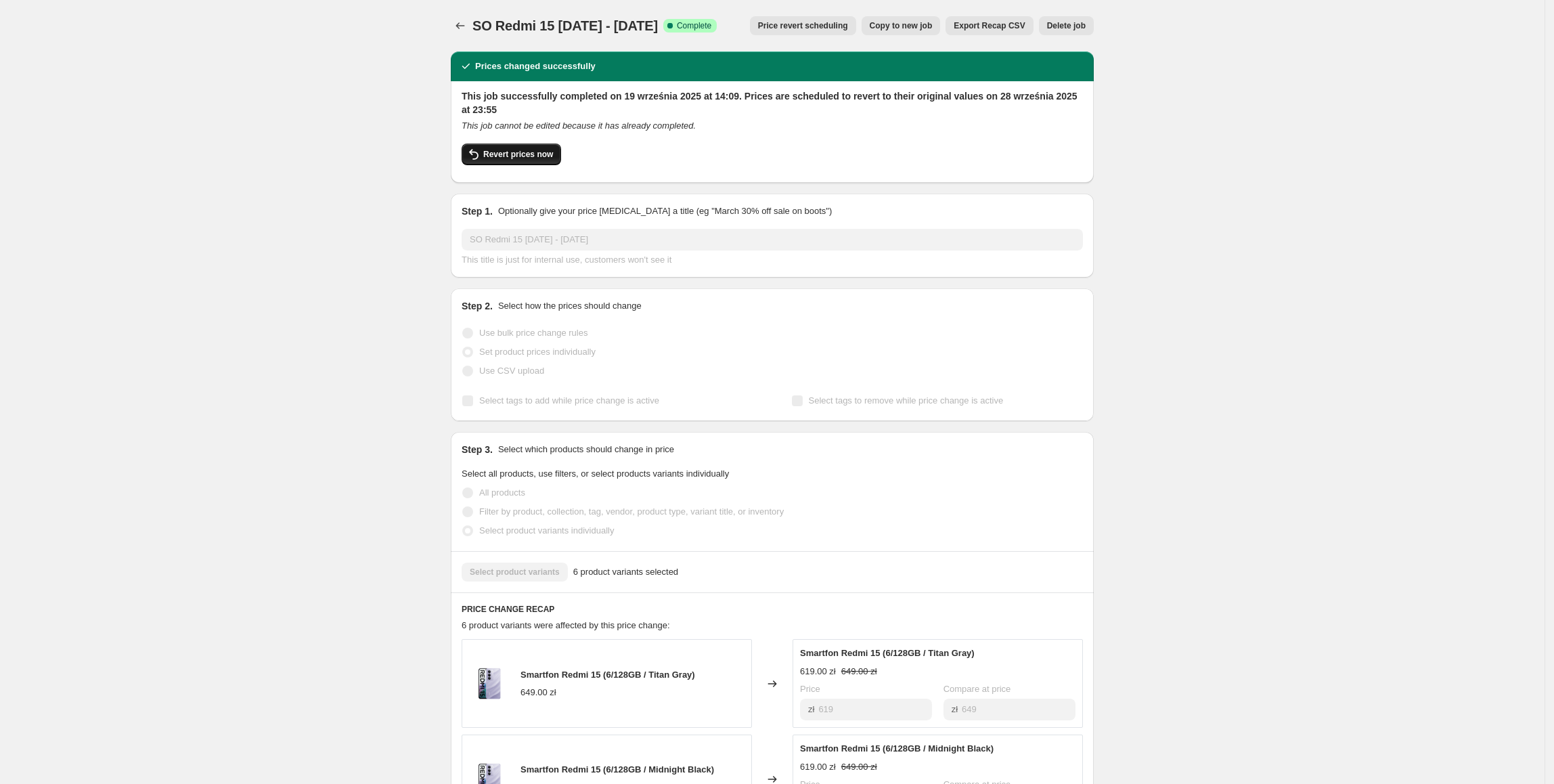
click at [544, 160] on button "Revert prices now" at bounding box center [510, 154] width 99 height 22
checkbox input "false"
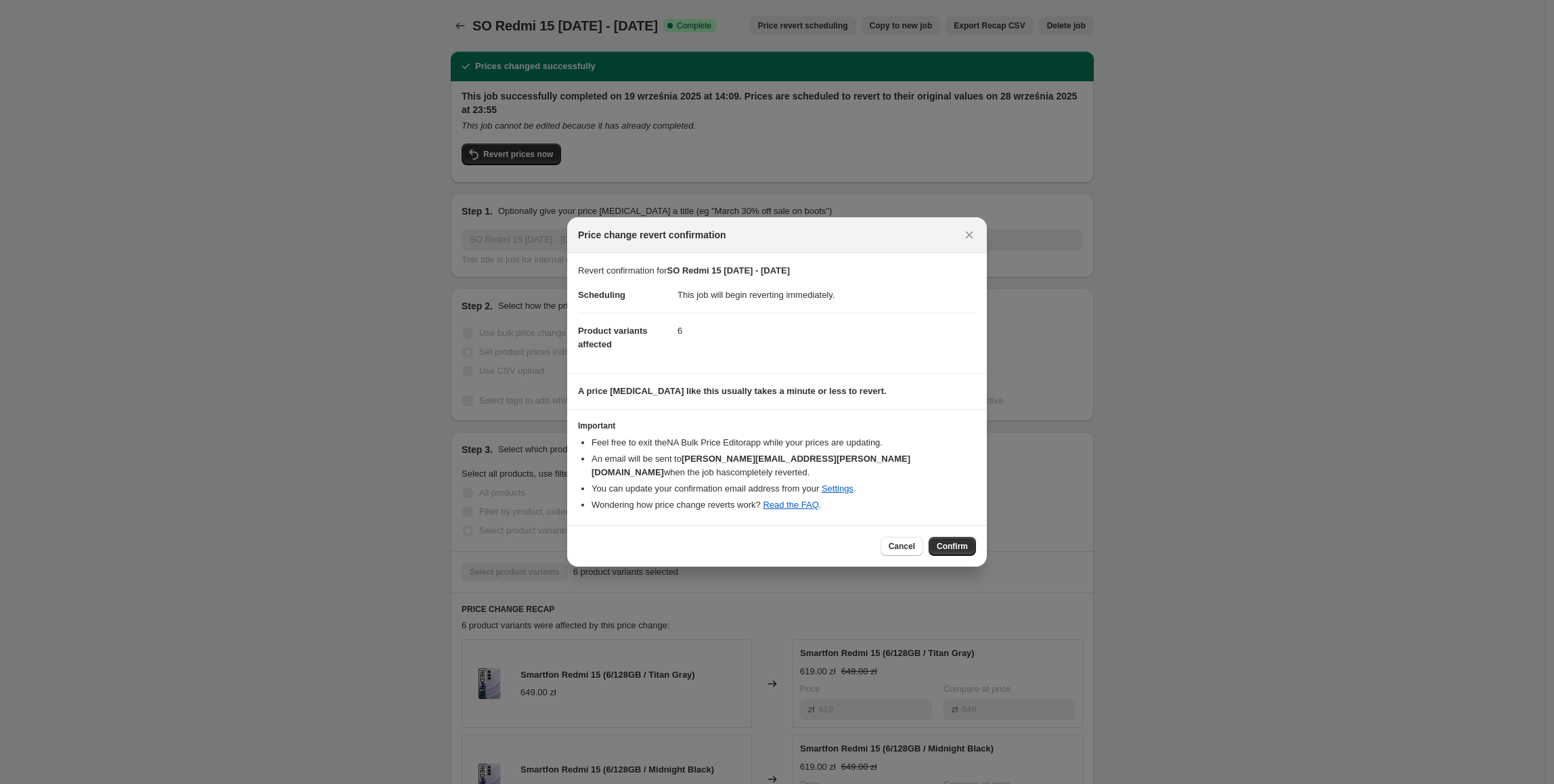
click at [692, 537] on div "Cancel Confirm" at bounding box center [777, 546] width 398 height 19
click at [947, 541] on span "Confirm" at bounding box center [951, 546] width 31 height 11
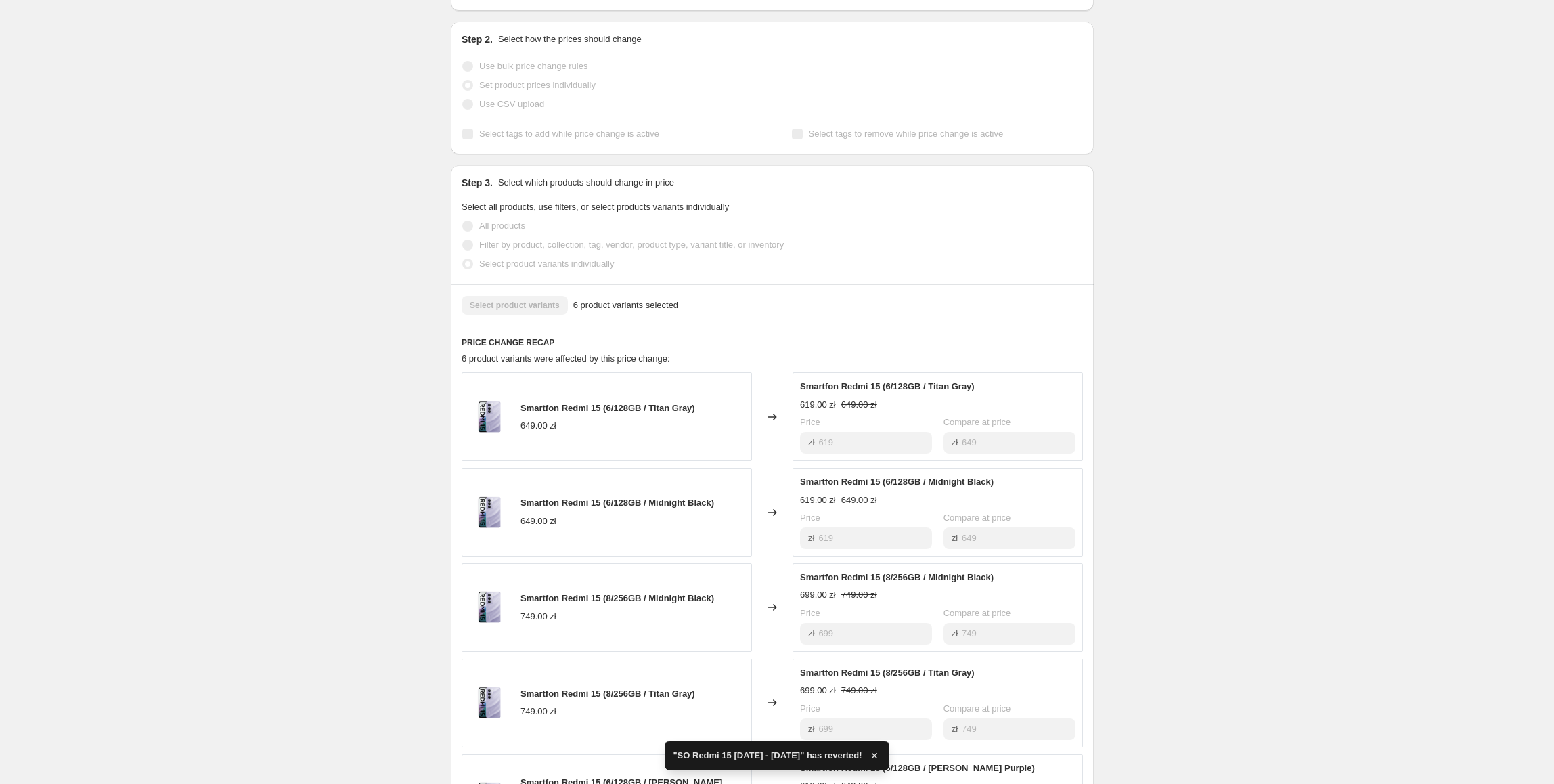
checkbox input "true"
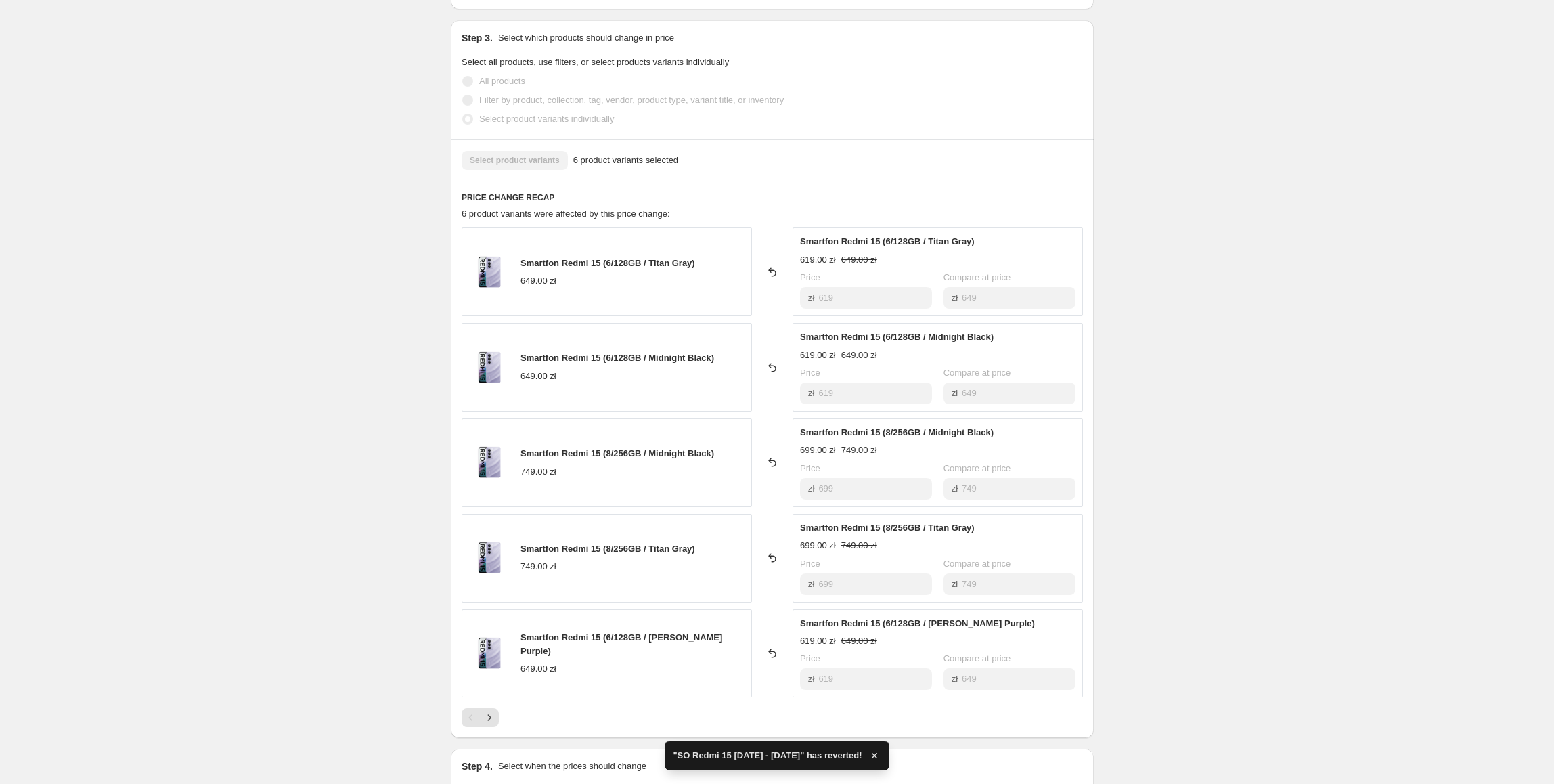
click at [872, 317] on div "Smartfon Redmi 15 (6/128GB / Titan Gray) 649.00 zł Reverted back Smartfon Redmi…" at bounding box center [771, 462] width 621 height 470
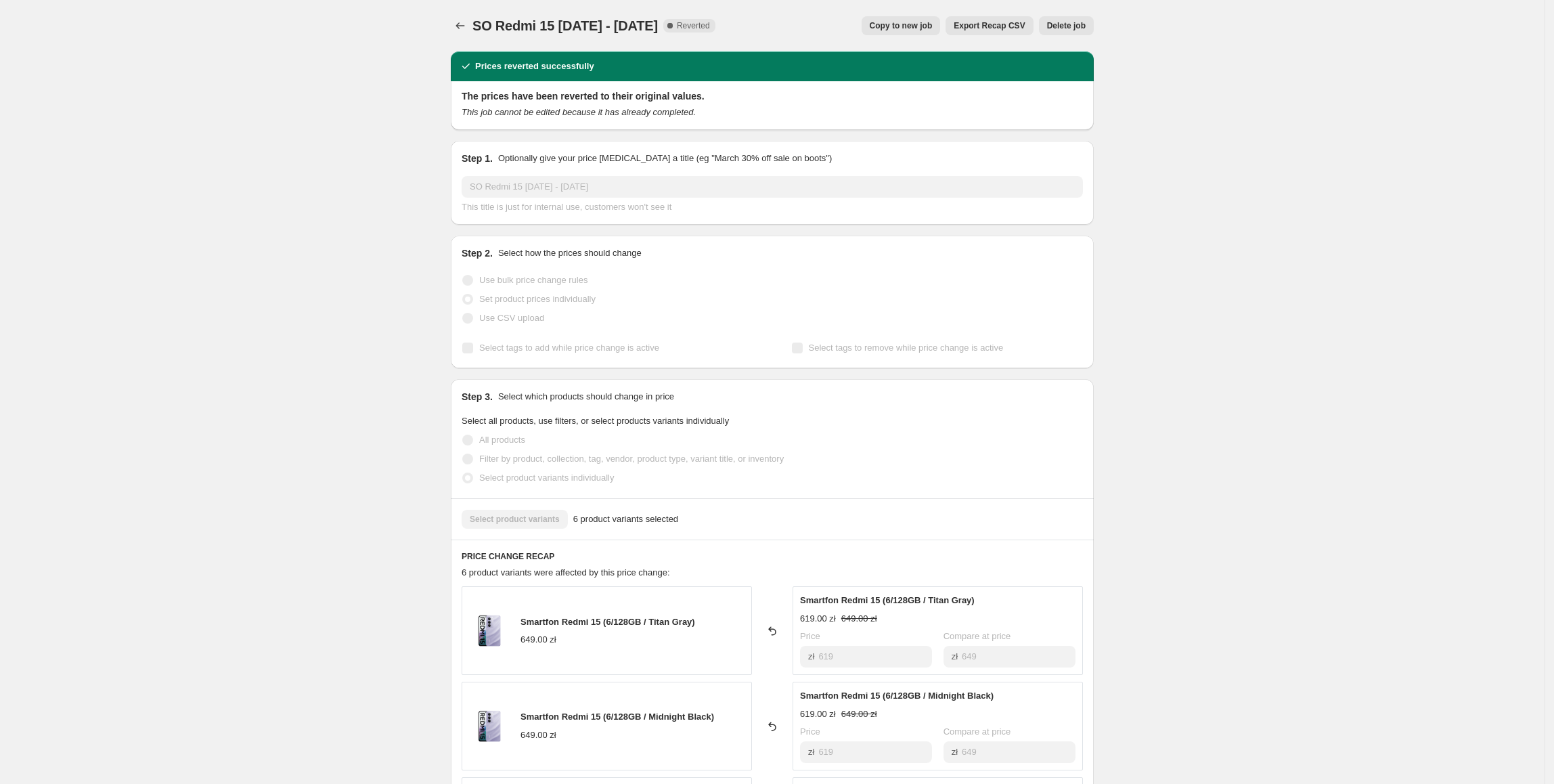
scroll to position [1, 0]
click at [897, 24] on span "Copy to new job" at bounding box center [900, 25] width 63 height 11
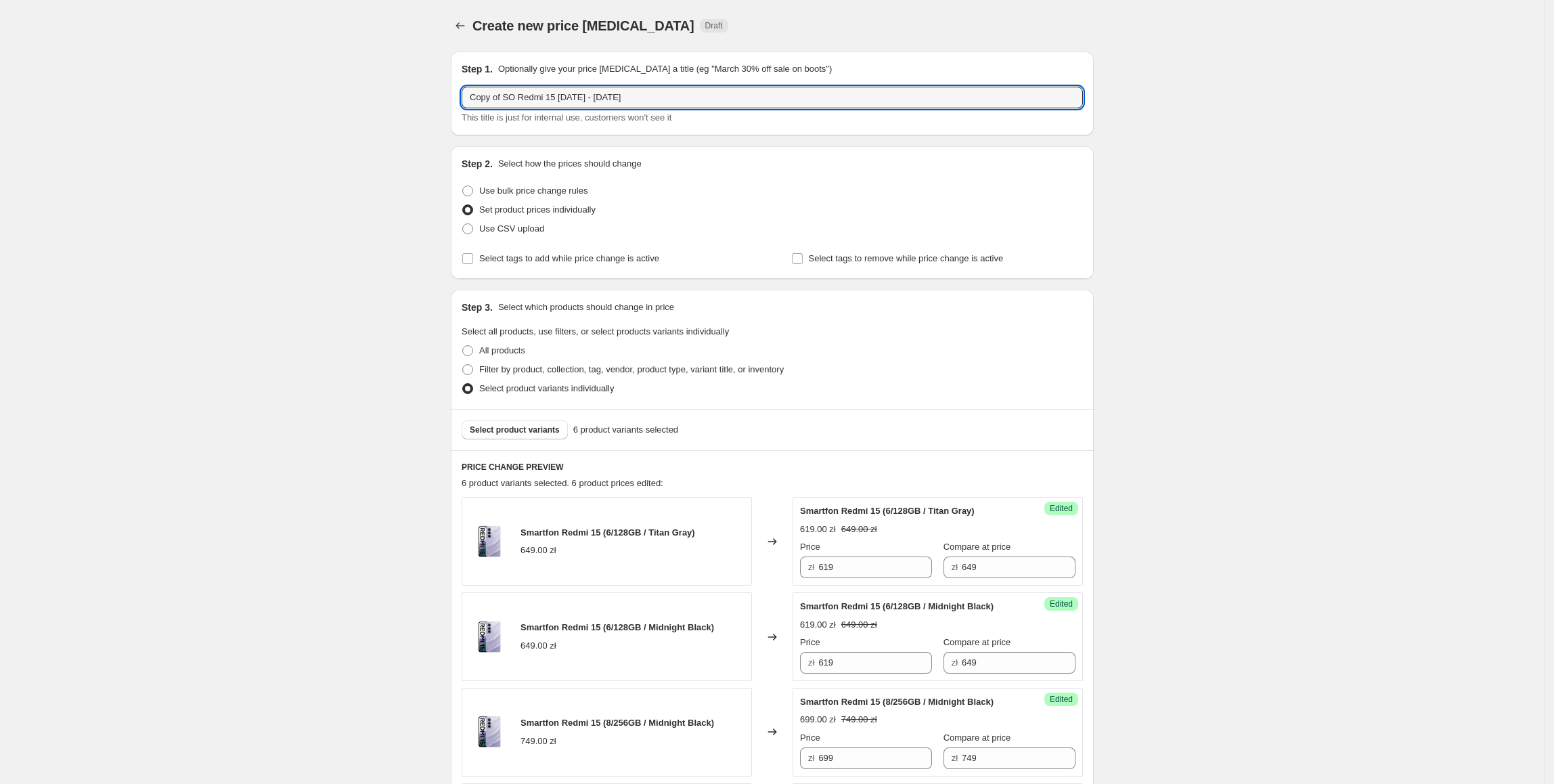
drag, startPoint x: 505, startPoint y: 97, endPoint x: 421, endPoint y: 106, distance: 84.4
click at [421, 106] on div "Create new price [MEDICAL_DATA]. This page is ready Create new price [MEDICAL_D…" at bounding box center [772, 669] width 1544 height 1339
type input "SO Redmi 15 [DATE] - [DATE]"
click at [1229, 276] on div "Create new price [MEDICAL_DATA]. This page is ready Create new price [MEDICAL_D…" at bounding box center [772, 669] width 1544 height 1339
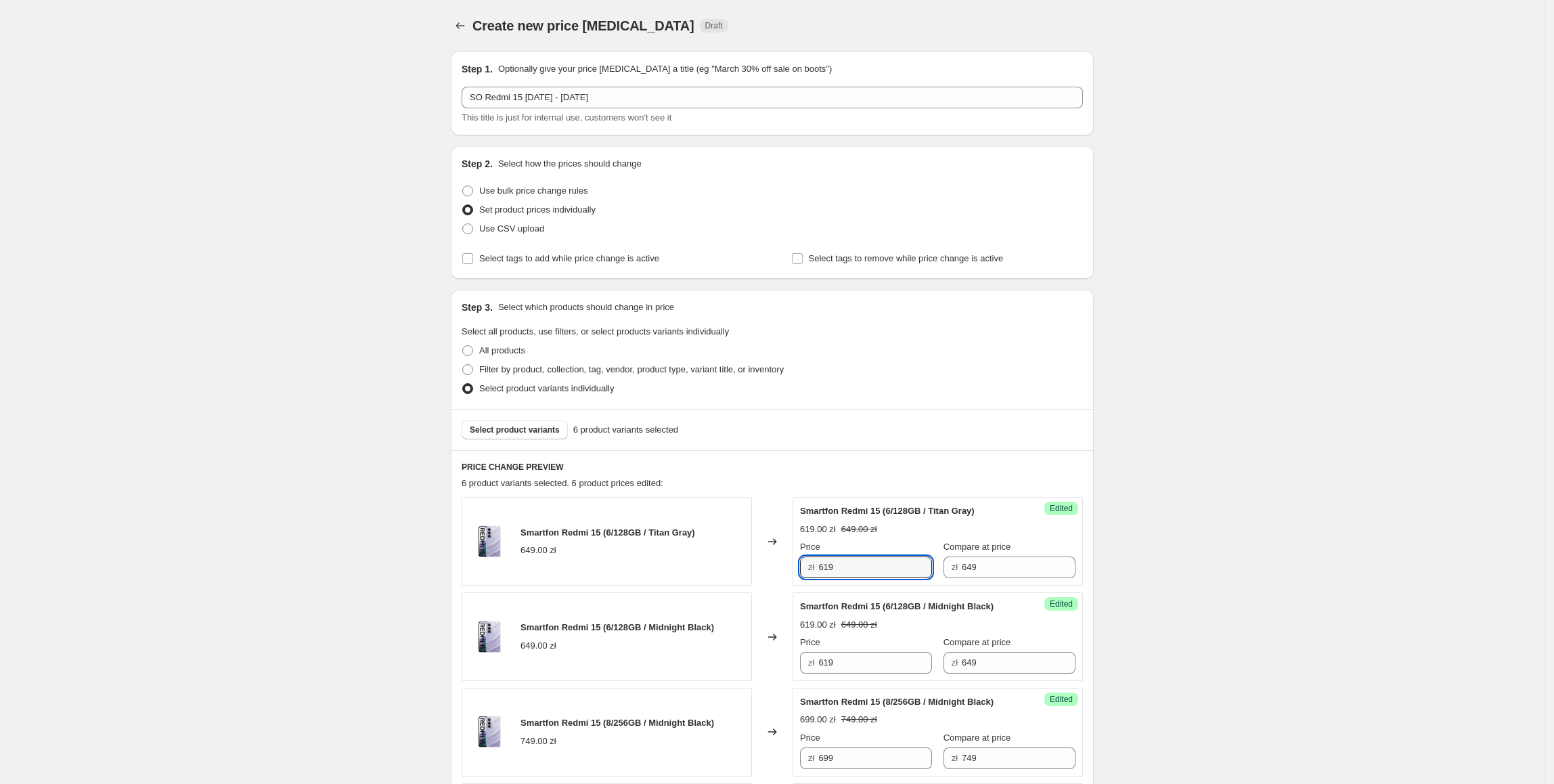
drag, startPoint x: 880, startPoint y: 564, endPoint x: 804, endPoint y: 577, distance: 77.5
click at [804, 577] on div "zł 619" at bounding box center [866, 567] width 132 height 22
type input "5"
type input "617.99"
click at [1229, 397] on div "Create new price [MEDICAL_DATA]. This page is ready Create new price [MEDICAL_D…" at bounding box center [772, 669] width 1544 height 1339
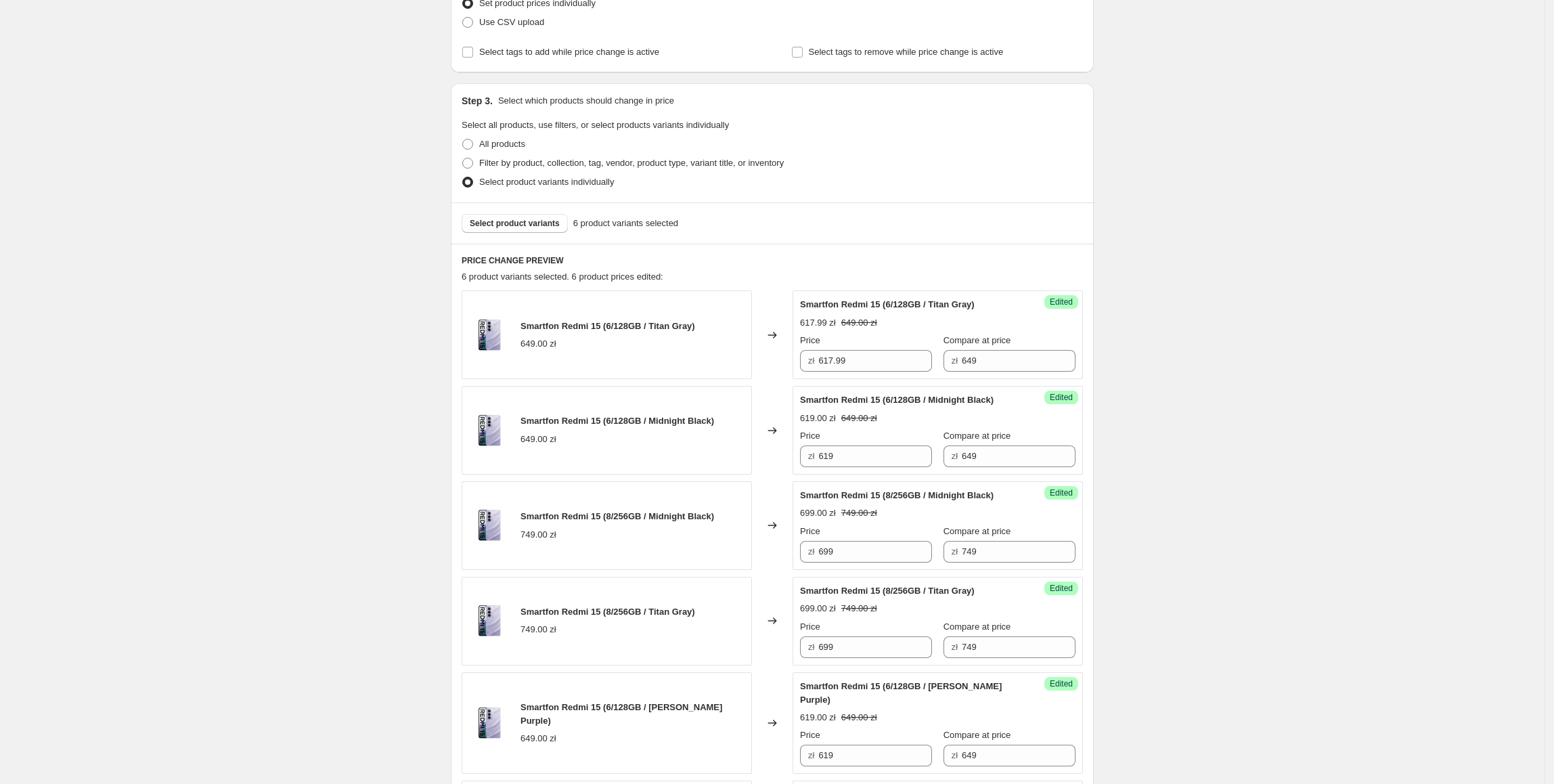
scroll to position [207, 0]
drag, startPoint x: 871, startPoint y: 360, endPoint x: 773, endPoint y: 375, distance: 99.9
click at [773, 374] on div "Smartfon Redmi 15 (6/128GB / Titan Gray) 649.00 zł Changed to Success Edited Sm…" at bounding box center [771, 334] width 621 height 89
paste input "7.9"
drag, startPoint x: 856, startPoint y: 456, endPoint x: 758, endPoint y: 456, distance: 97.4
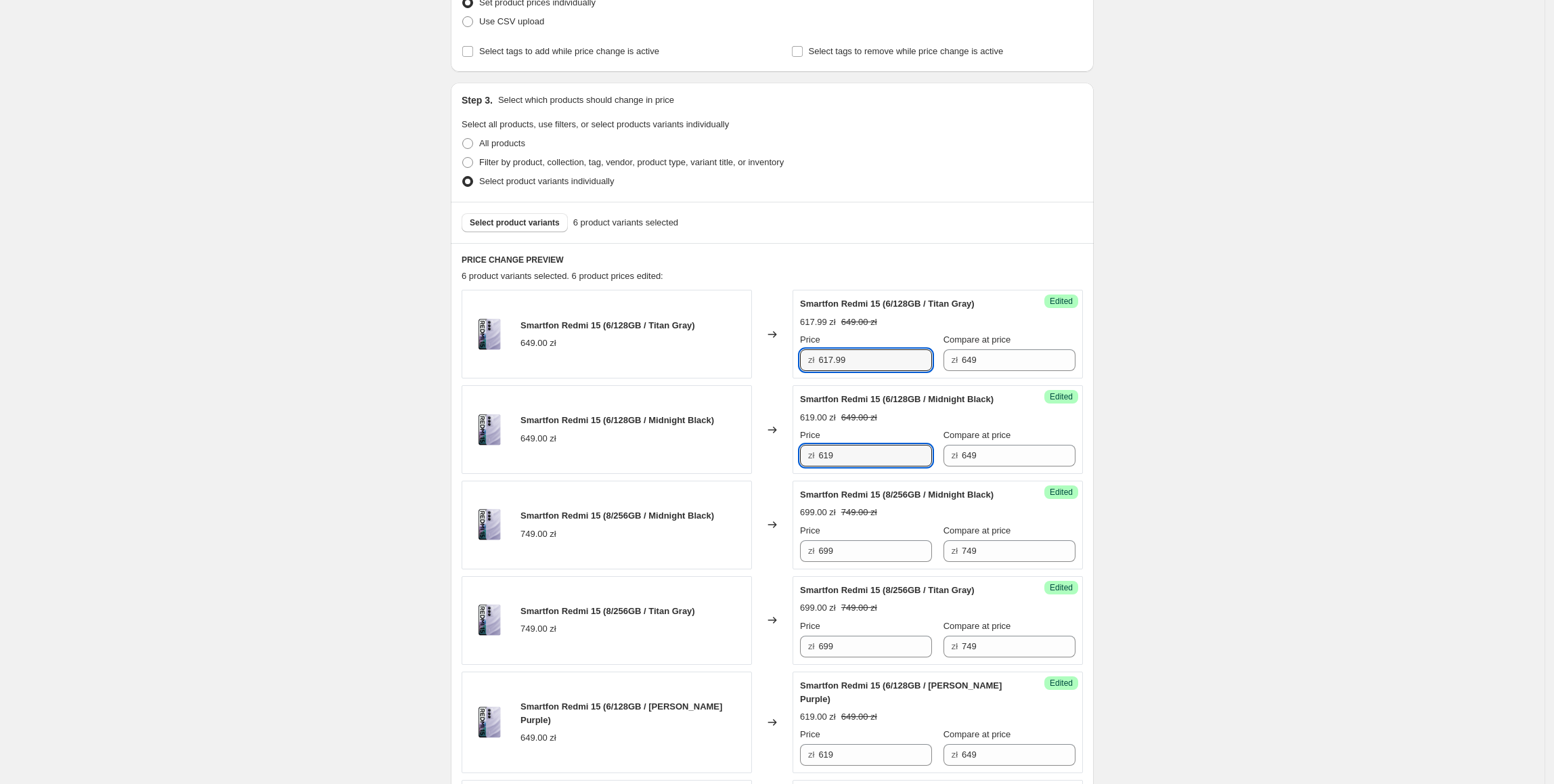
click at [758, 456] on div "Smartfon Redmi 15 (6/128GB / Midnight Black) 649.00 zł Changed to Success Edite…" at bounding box center [771, 429] width 621 height 89
type input "617.99"
click at [1225, 513] on div "Create new price [MEDICAL_DATA]. This page is ready Create new price [MEDICAL_D…" at bounding box center [772, 462] width 1544 height 1339
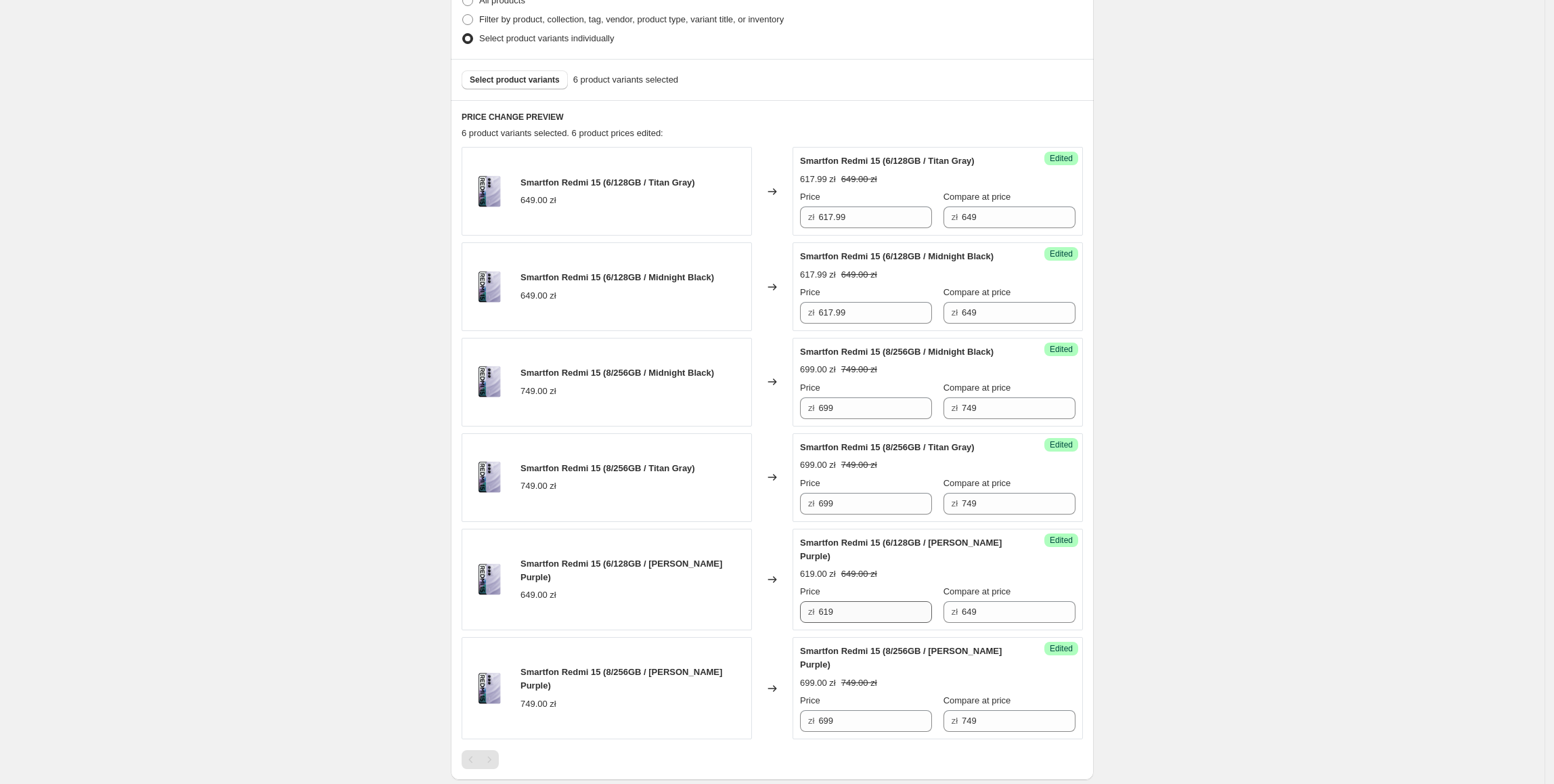
scroll to position [352, 0]
paste input "7.9"
drag, startPoint x: 869, startPoint y: 593, endPoint x: 658, endPoint y: 593, distance: 211.1
click at [658, 593] on div "Smartfon Redmi 15 (6/128GB / [PERSON_NAME] Purple) 649.00 zł Changed to Success…" at bounding box center [771, 577] width 621 height 102
type input "617.99"
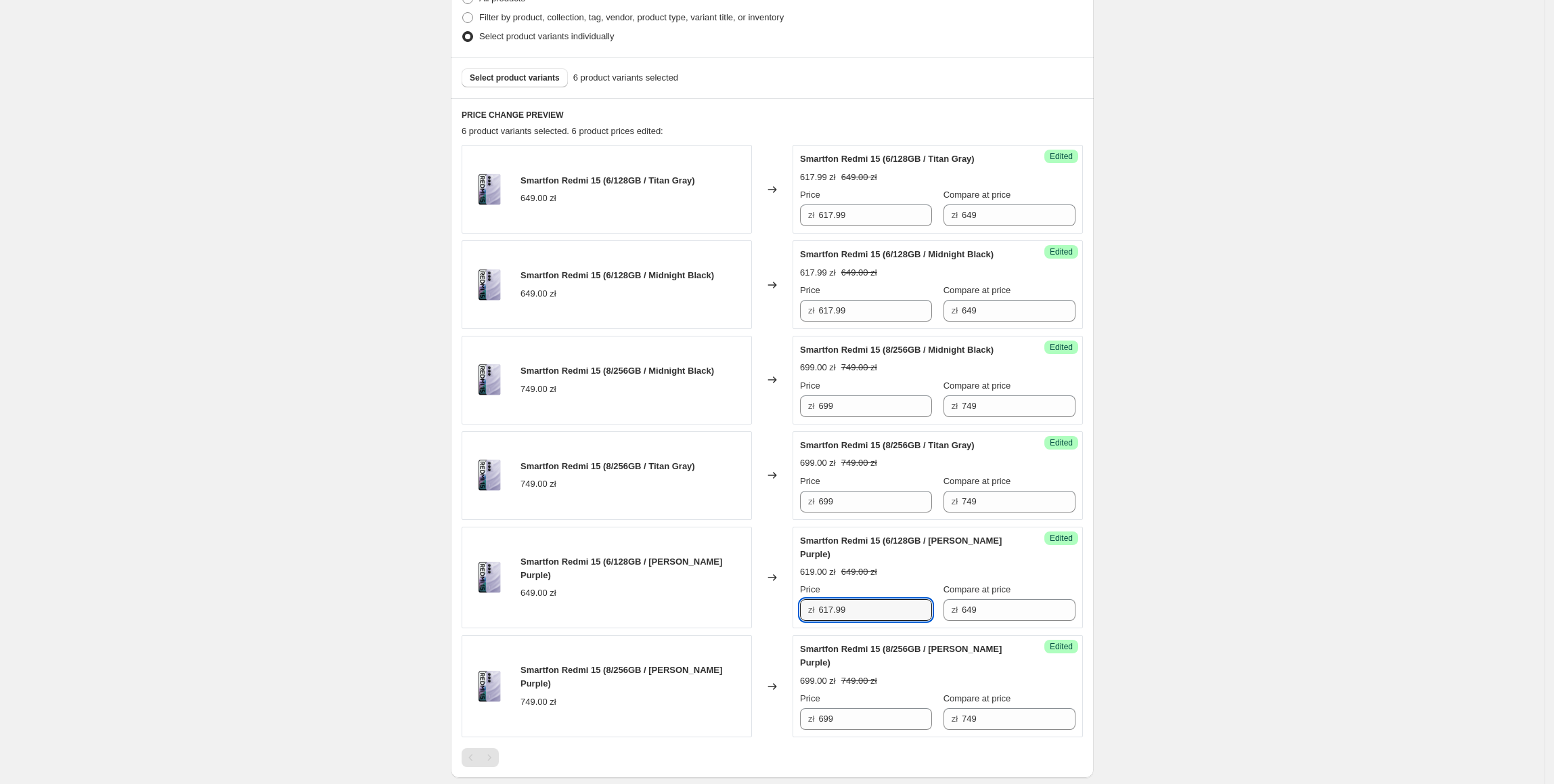
click at [1328, 457] on div "Create new price [MEDICAL_DATA]. This page is ready Create new price [MEDICAL_D…" at bounding box center [772, 317] width 1544 height 1339
drag, startPoint x: 853, startPoint y: 411, endPoint x: 798, endPoint y: 413, distance: 54.1
click at [798, 413] on div "Success Edited Smartfon Redmi 15 (8/256GB / Midnight Black) 699.00 zł 749.00 zł…" at bounding box center [937, 380] width 290 height 89
type input "697.99"
click at [1170, 448] on div "Create new price [MEDICAL_DATA]. This page is ready Create new price [MEDICAL_D…" at bounding box center [772, 317] width 1544 height 1339
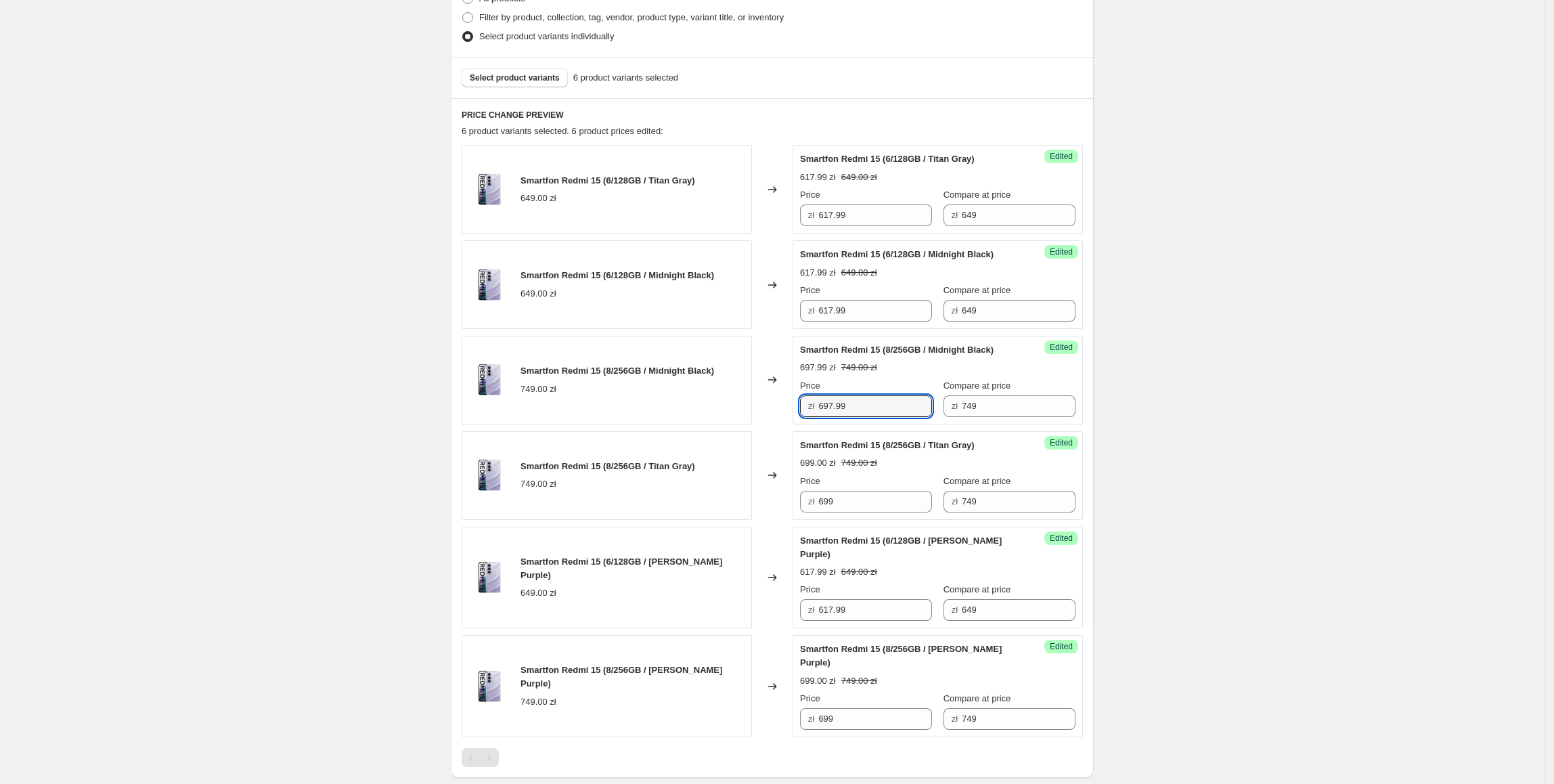
drag, startPoint x: 871, startPoint y: 412, endPoint x: 783, endPoint y: 444, distance: 94.2
click at [755, 417] on div "Smartfon Redmi 15 (8/256GB / Midnight Black) 749.00 zł Changed to Success Edite…" at bounding box center [771, 380] width 621 height 89
drag, startPoint x: 865, startPoint y: 513, endPoint x: 789, endPoint y: 513, distance: 75.8
click at [789, 513] on div "Smartfon Redmi 15 (8/256GB / Titan Gray) 749.00 zł Changed to Success Edited Sm…" at bounding box center [771, 475] width 621 height 89
paste input "7.9"
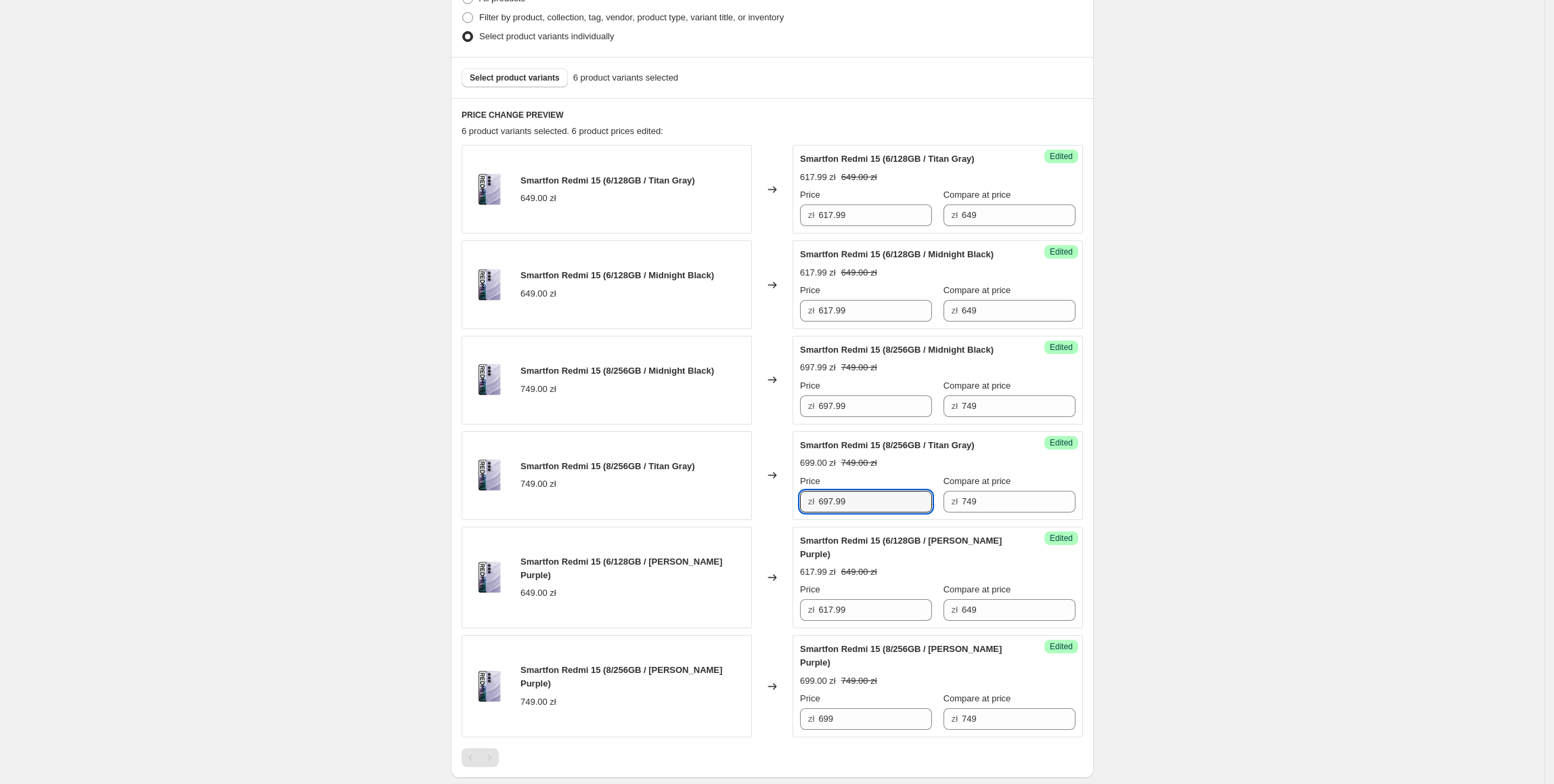
type input "697.99"
click at [1197, 564] on div "Create new price [MEDICAL_DATA]. This page is ready Create new price [MEDICAL_D…" at bounding box center [772, 317] width 1544 height 1339
paste input "7.9"
drag, startPoint x: 891, startPoint y: 691, endPoint x: 761, endPoint y: 691, distance: 129.9
click at [761, 691] on div "Smartfon Redmi 15 (8/256GB / [PERSON_NAME] Purple) 749.00 zł Changed to Success…" at bounding box center [771, 686] width 621 height 102
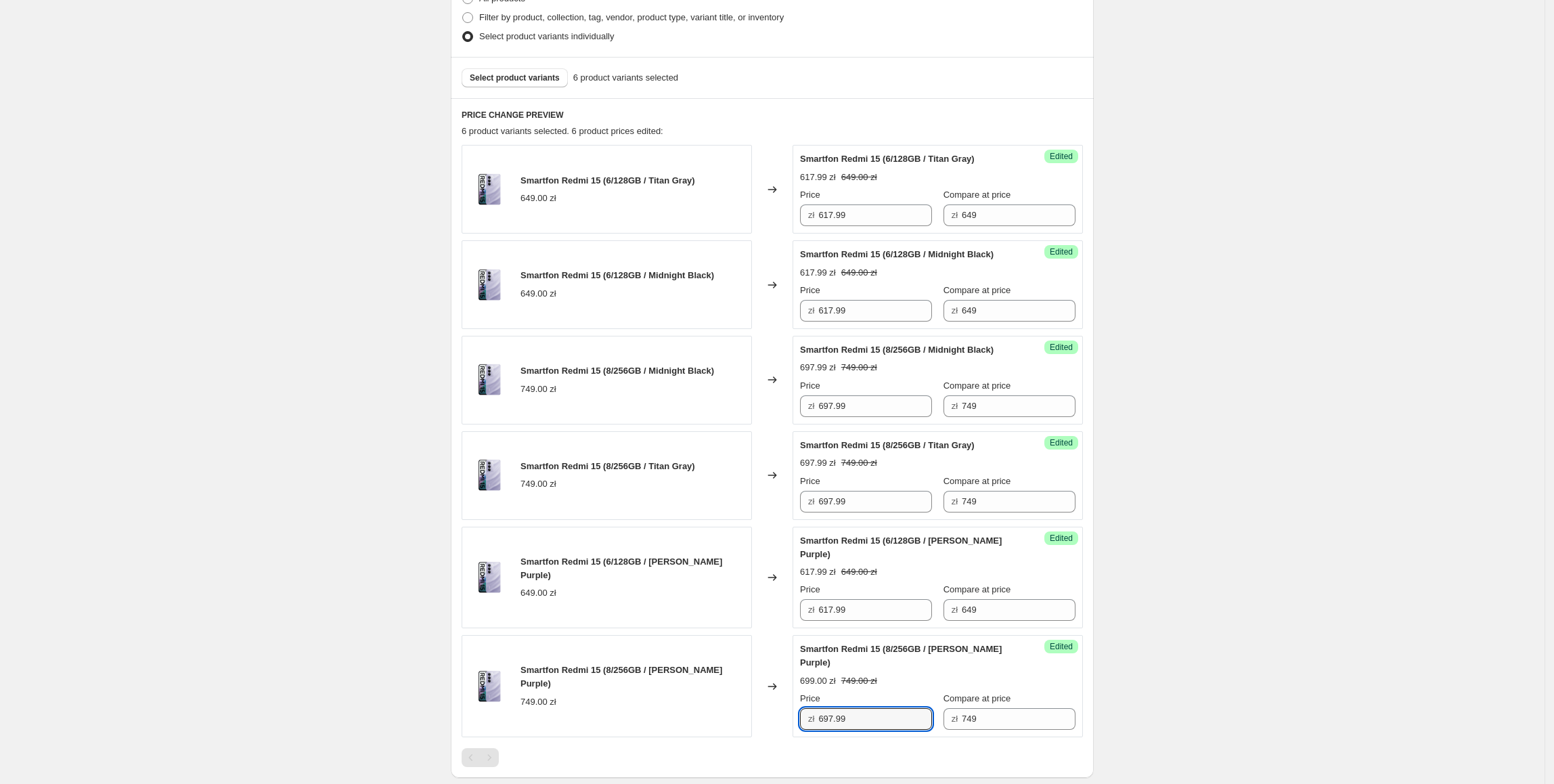
type input "697.99"
click at [1288, 463] on div "Create new price [MEDICAL_DATA]. This page is ready Create new price [MEDICAL_D…" at bounding box center [772, 317] width 1544 height 1339
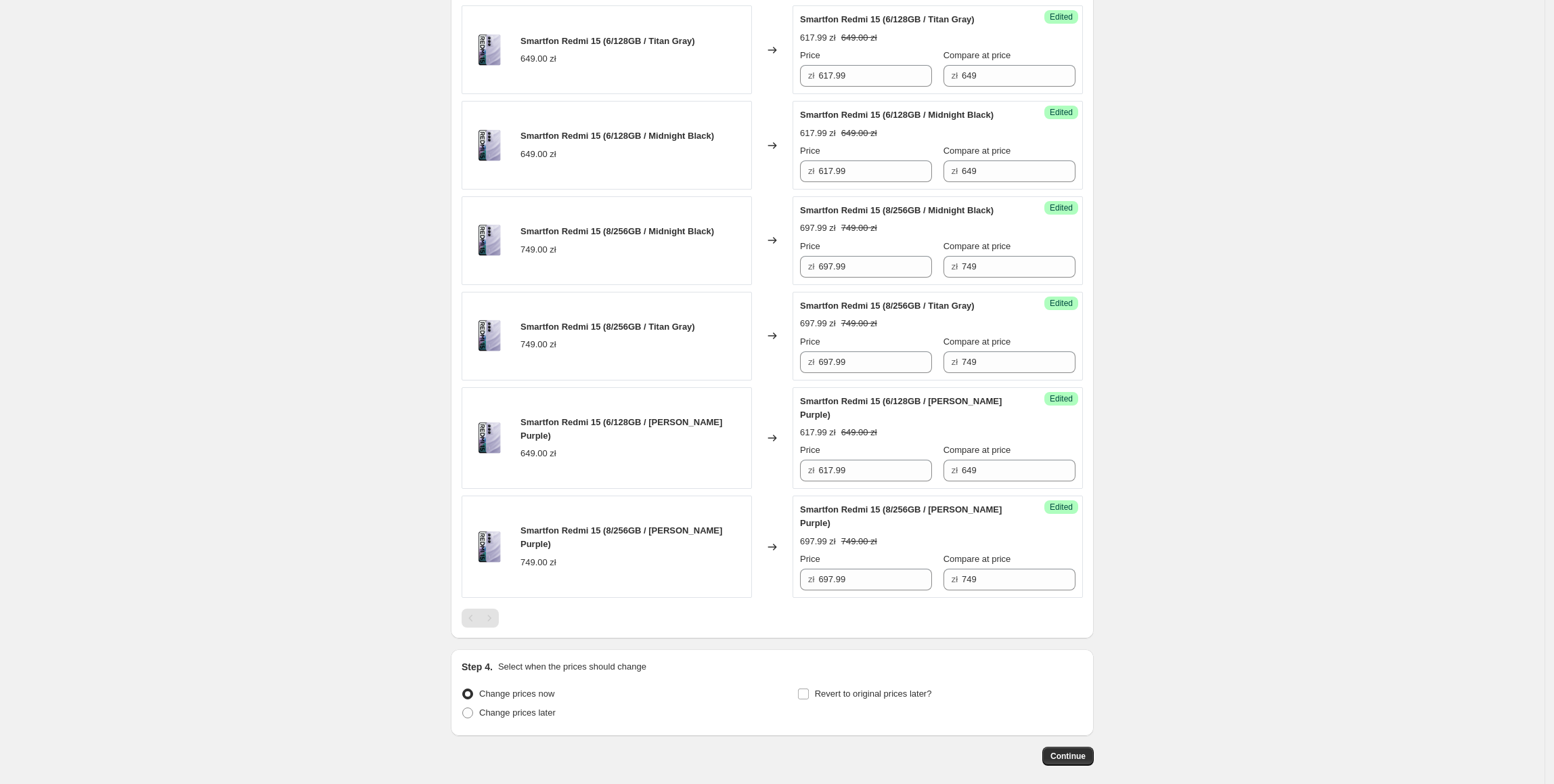
scroll to position [531, 0]
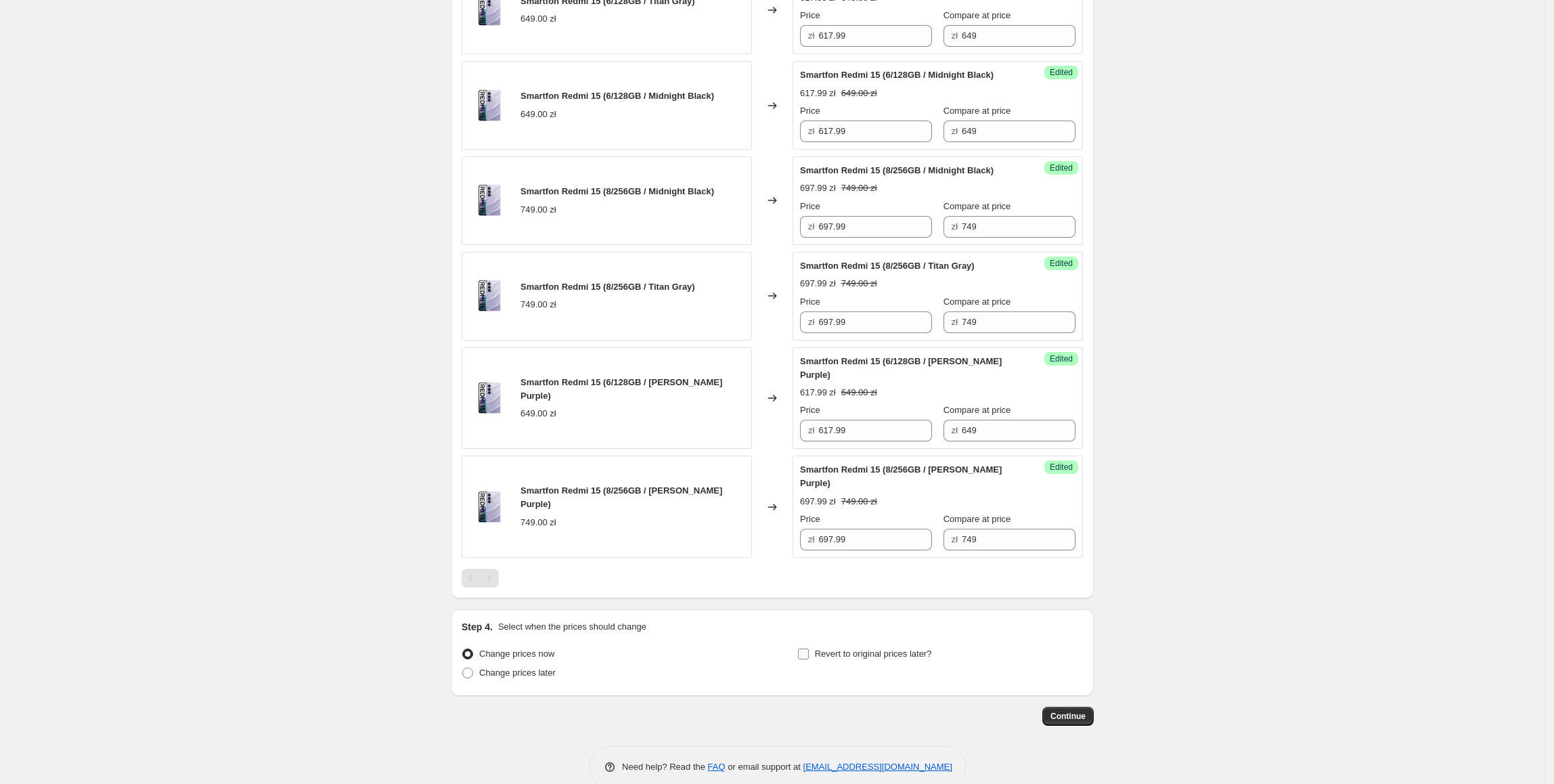
click at [927, 648] on span "Revert to original prices later?" at bounding box center [873, 653] width 117 height 10
click at [809, 648] on input "Revert to original prices later?" at bounding box center [803, 653] width 11 height 11
checkbox input "true"
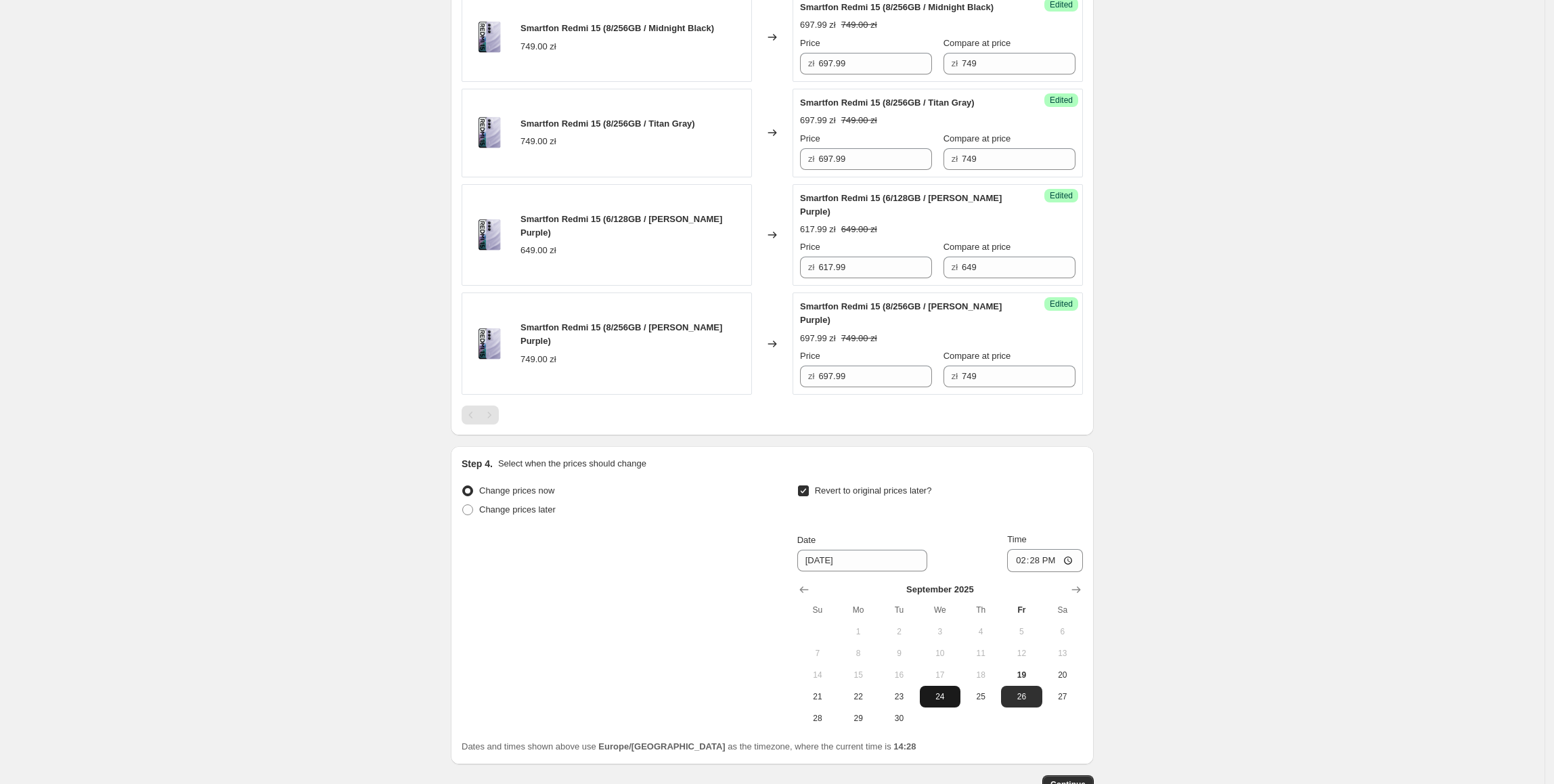
scroll to position [696, 0]
click at [815, 706] on button "28" at bounding box center [817, 717] width 41 height 22
type input "[DATE]"
click at [1037, 547] on input "14:28" at bounding box center [1045, 558] width 76 height 23
type input "23:55"
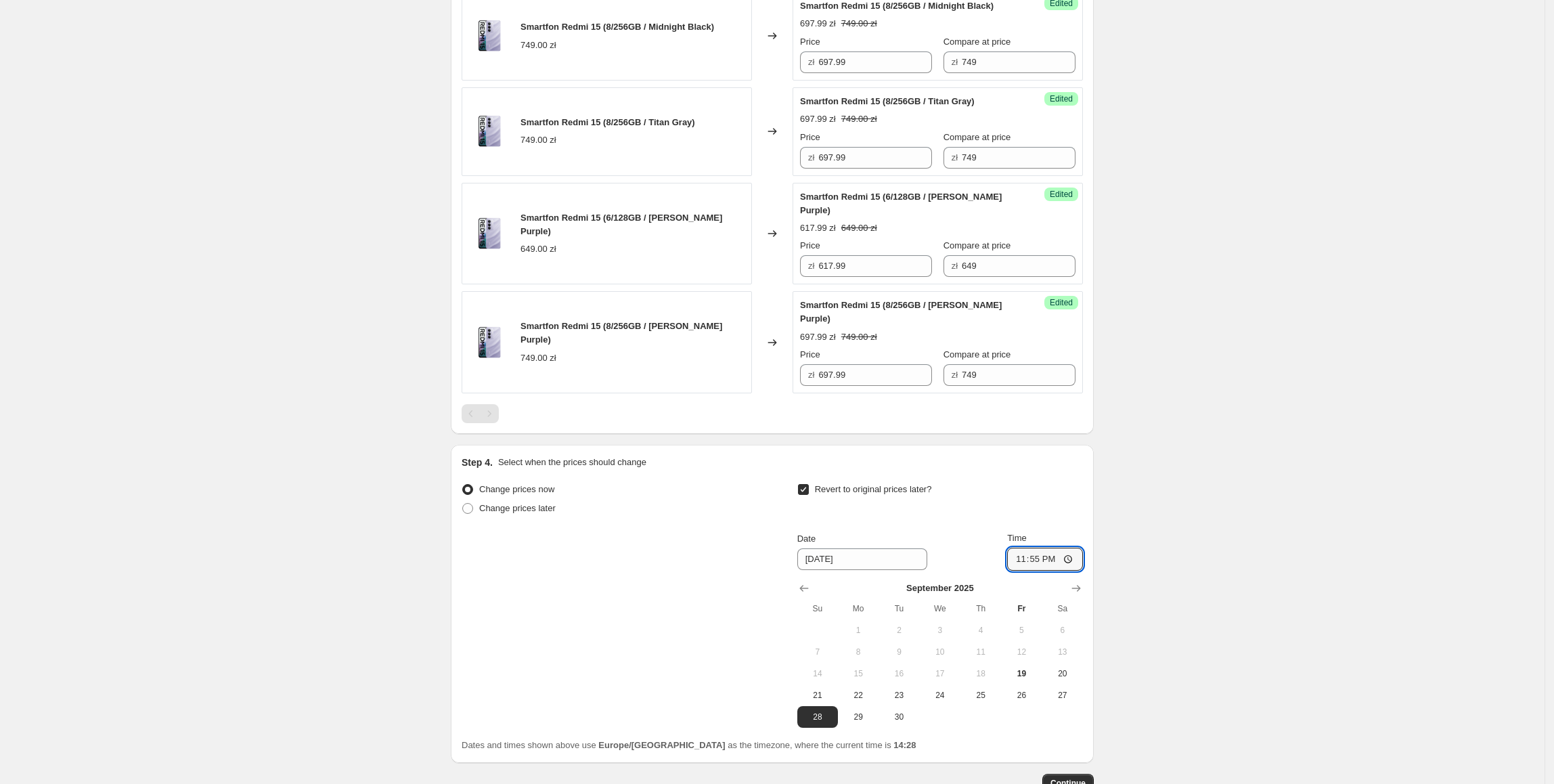
click at [1254, 601] on div "Create new price [MEDICAL_DATA]. This page is ready Create new price [MEDICAL_D…" at bounding box center [772, 89] width 1544 height 1570
click at [1072, 773] on button "Continue" at bounding box center [1067, 782] width 51 height 19
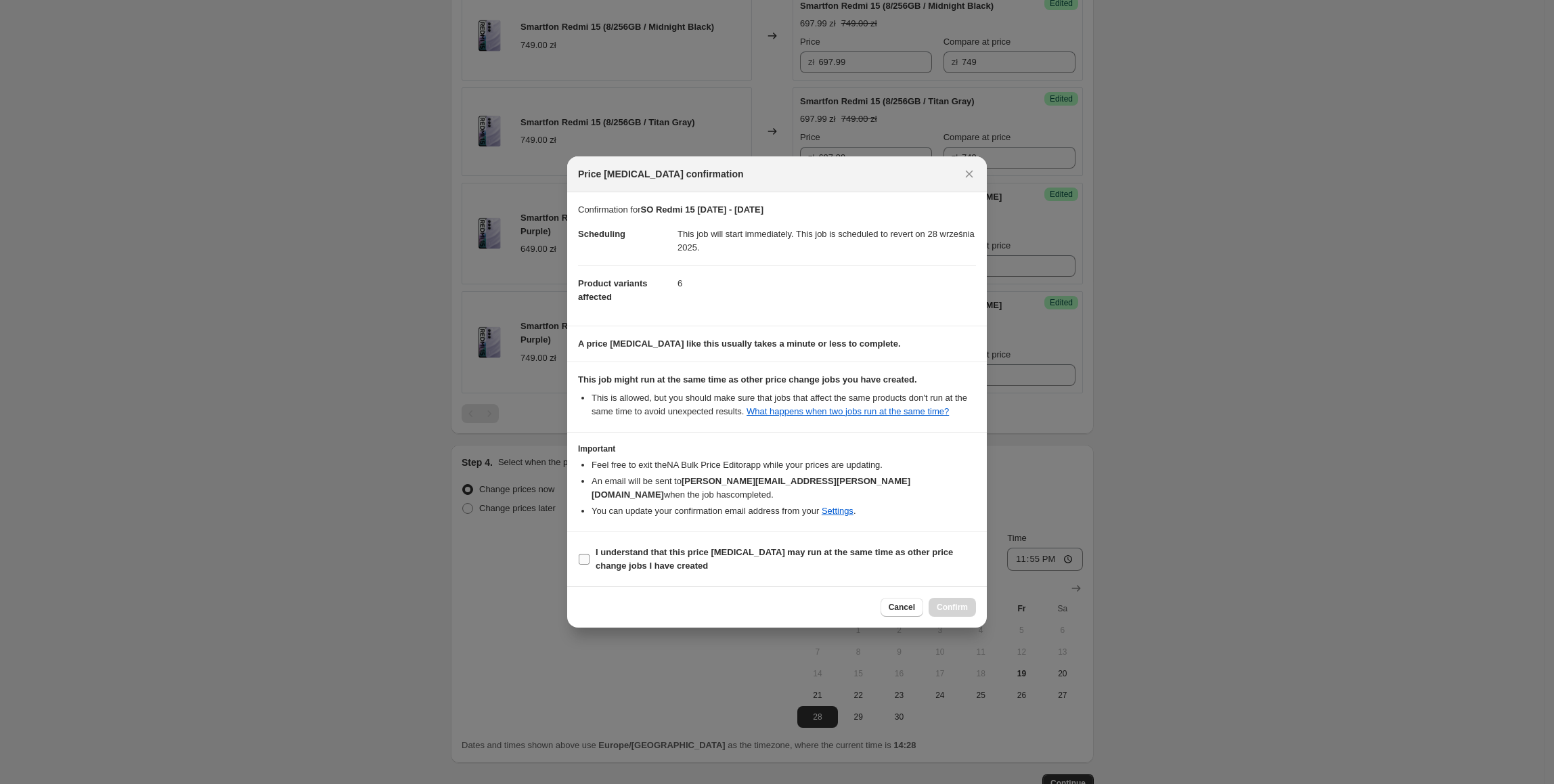
click at [888, 558] on span "I understand that this price [MEDICAL_DATA] may run at the same time as other p…" at bounding box center [785, 558] width 380 height 27
click at [589, 558] on input "I understand that this price [MEDICAL_DATA] may run at the same time as other p…" at bounding box center [584, 558] width 11 height 11
checkbox input "true"
click at [970, 604] on button "Confirm" at bounding box center [951, 606] width 47 height 19
type input "SO Redmi 15 [DATE] - [DATE]"
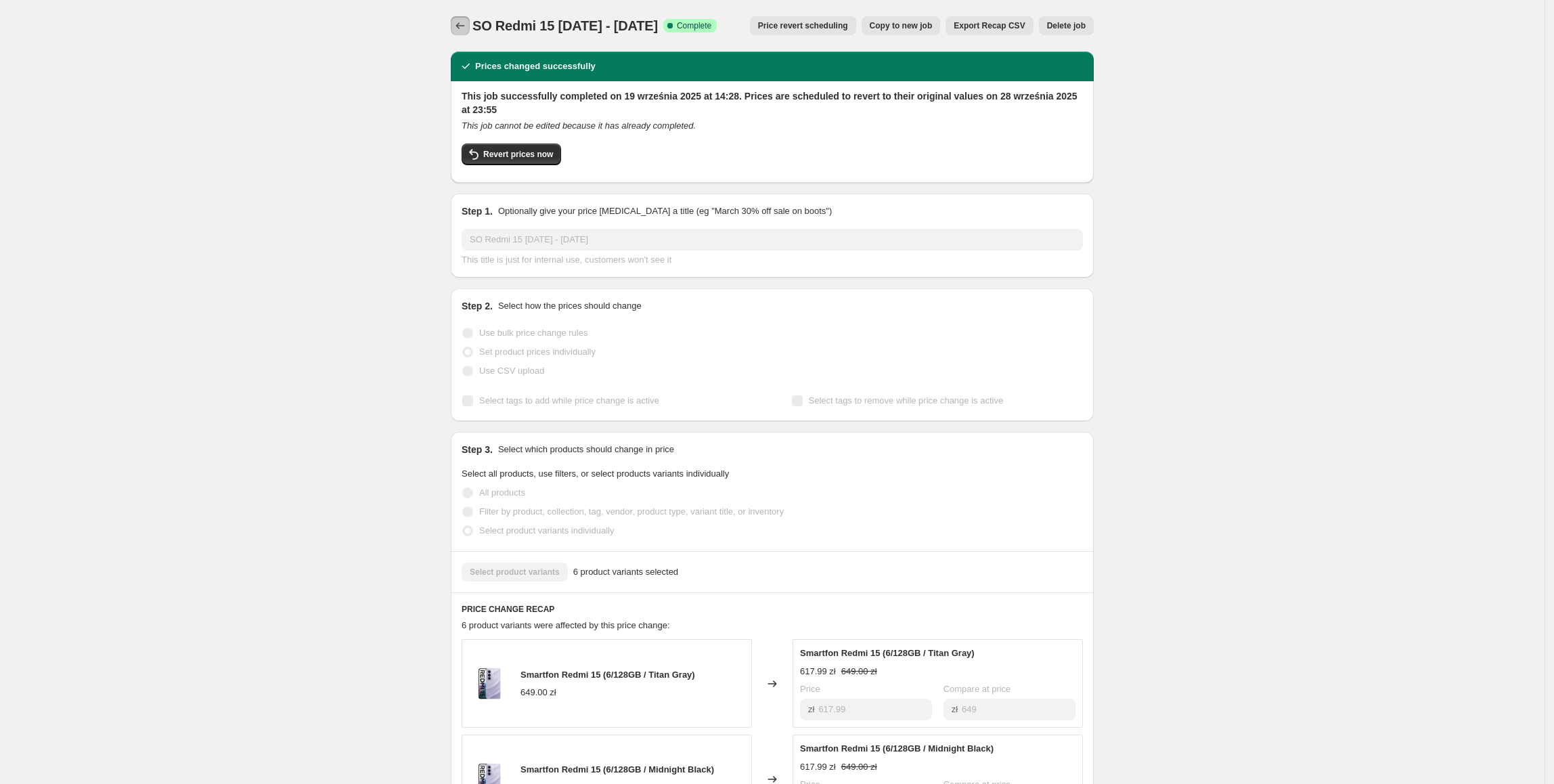
click at [464, 18] on button "Price change jobs" at bounding box center [460, 25] width 19 height 19
